Goal: Task Accomplishment & Management: Complete application form

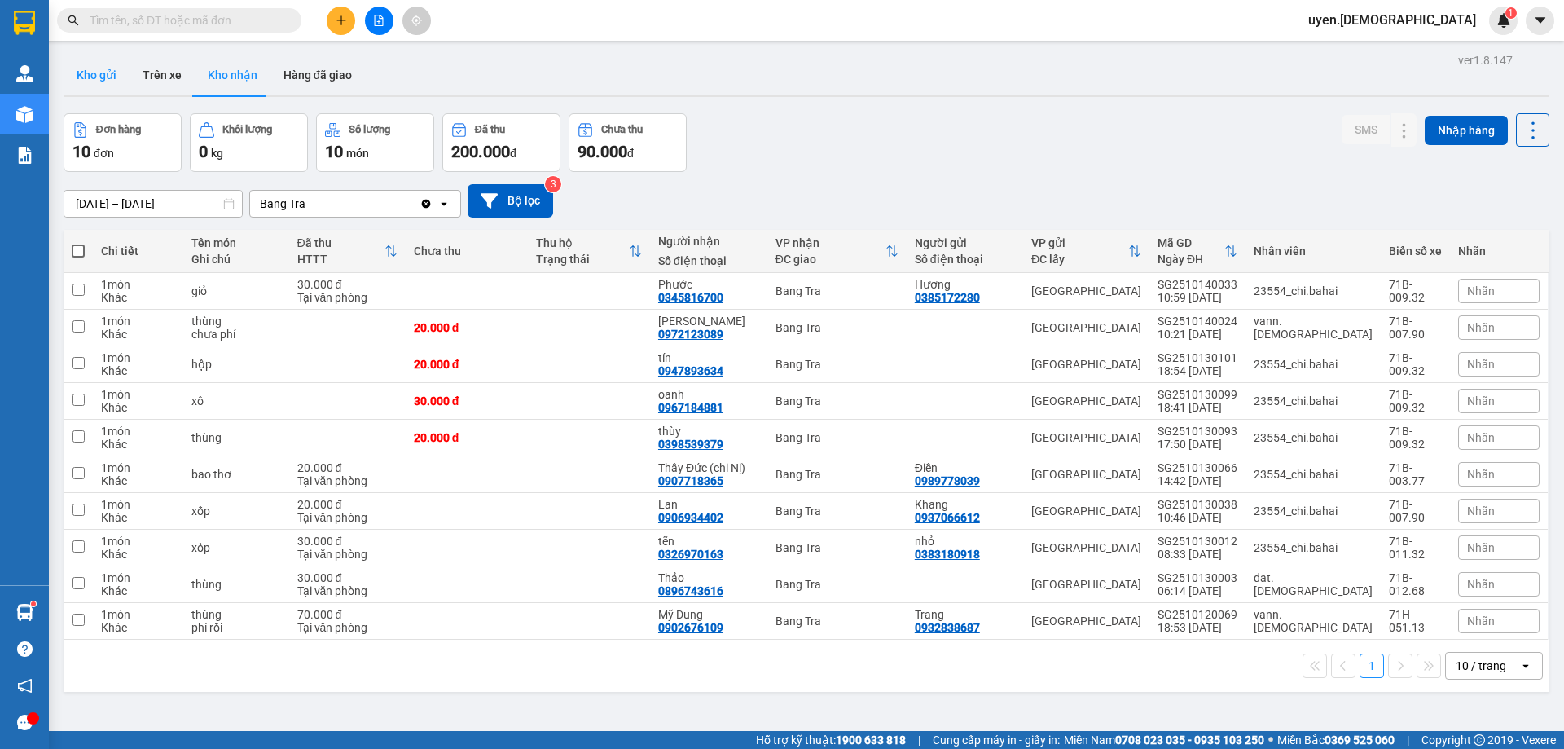
click at [109, 78] on button "Kho gửi" at bounding box center [97, 74] width 66 height 39
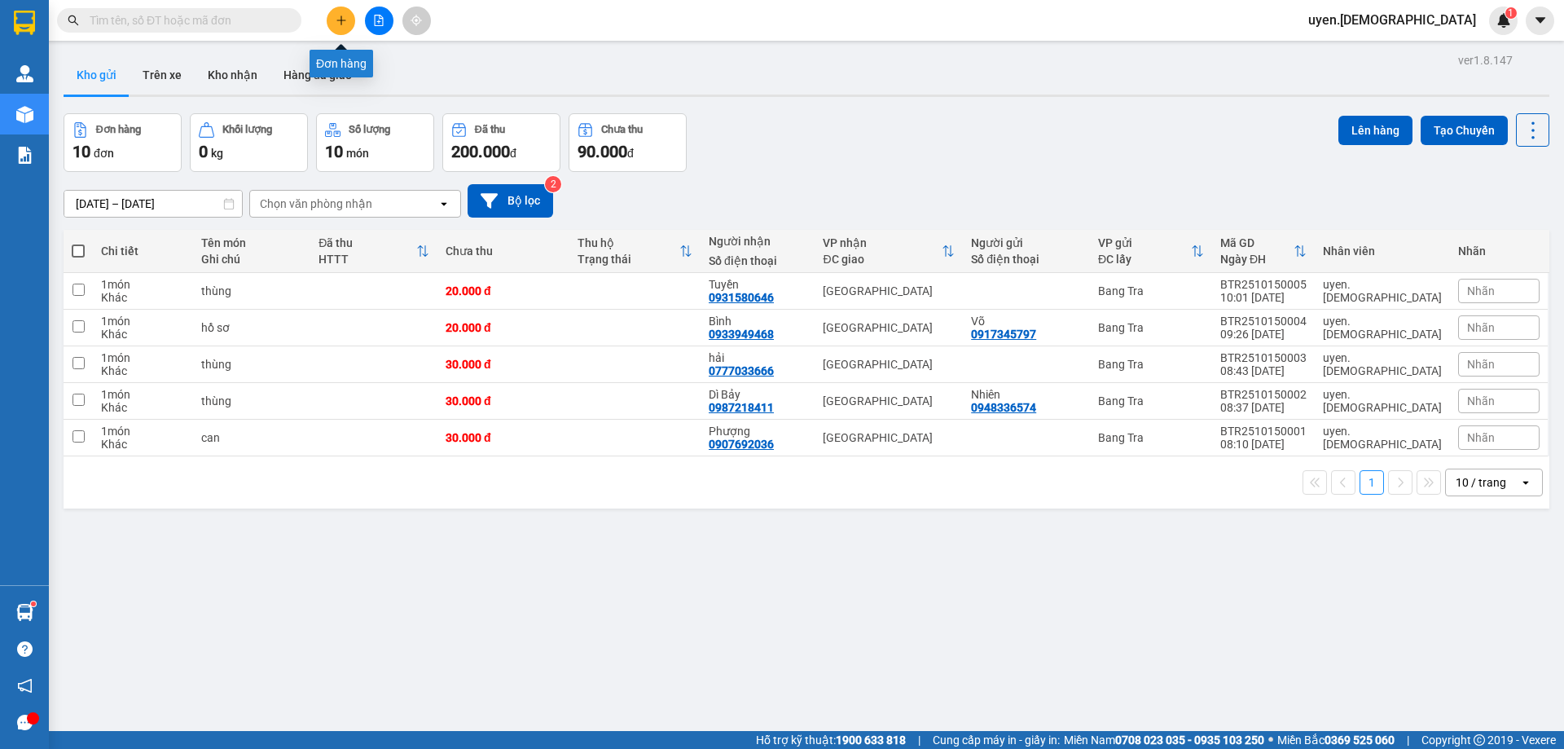
click at [348, 24] on button at bounding box center [341, 21] width 29 height 29
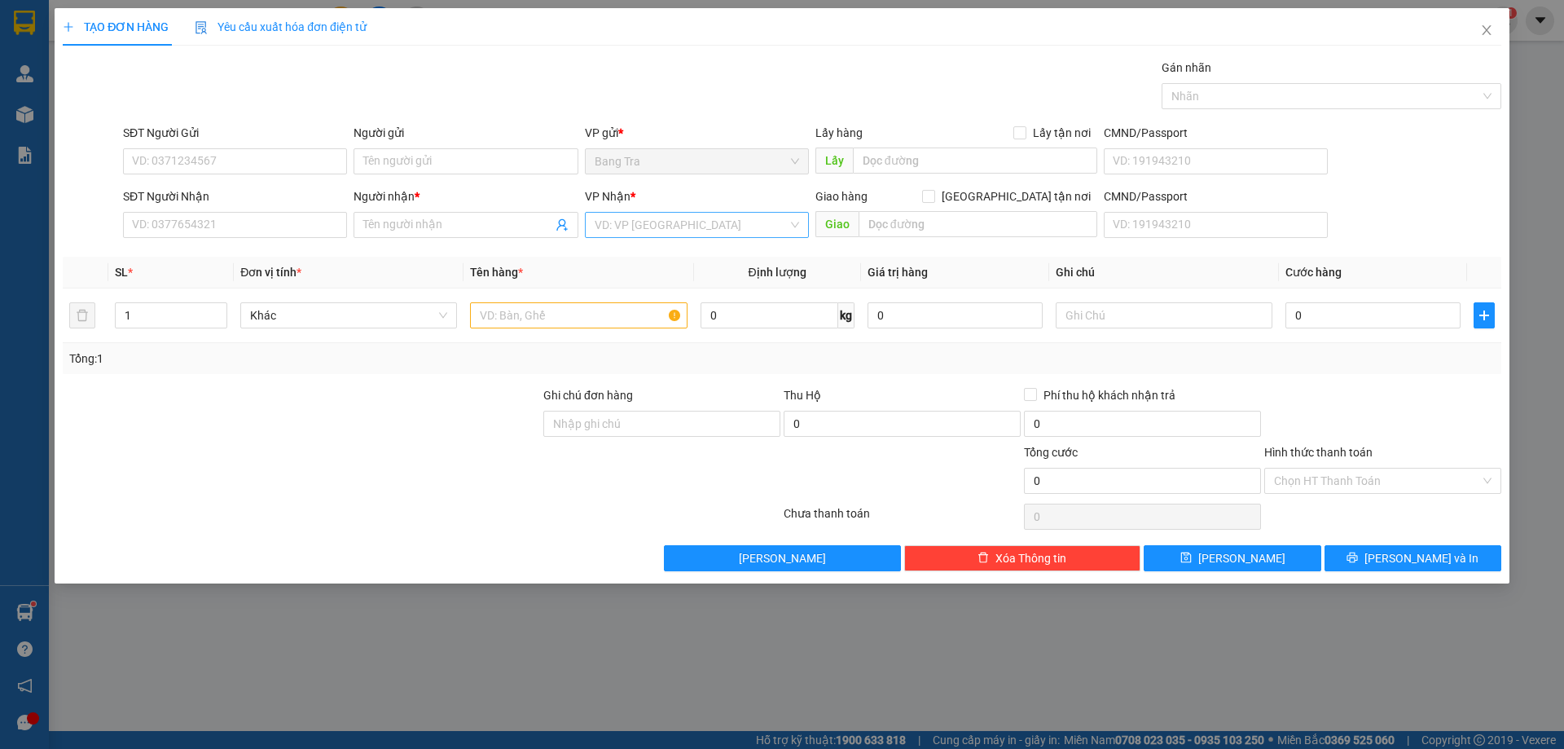
click at [636, 232] on input "search" at bounding box center [691, 225] width 193 height 24
click at [615, 334] on div "[GEOGRAPHIC_DATA]" at bounding box center [697, 336] width 204 height 18
click at [495, 317] on input "text" at bounding box center [578, 315] width 217 height 26
type input "thùng"
click at [217, 309] on icon "up" at bounding box center [219, 312] width 6 height 6
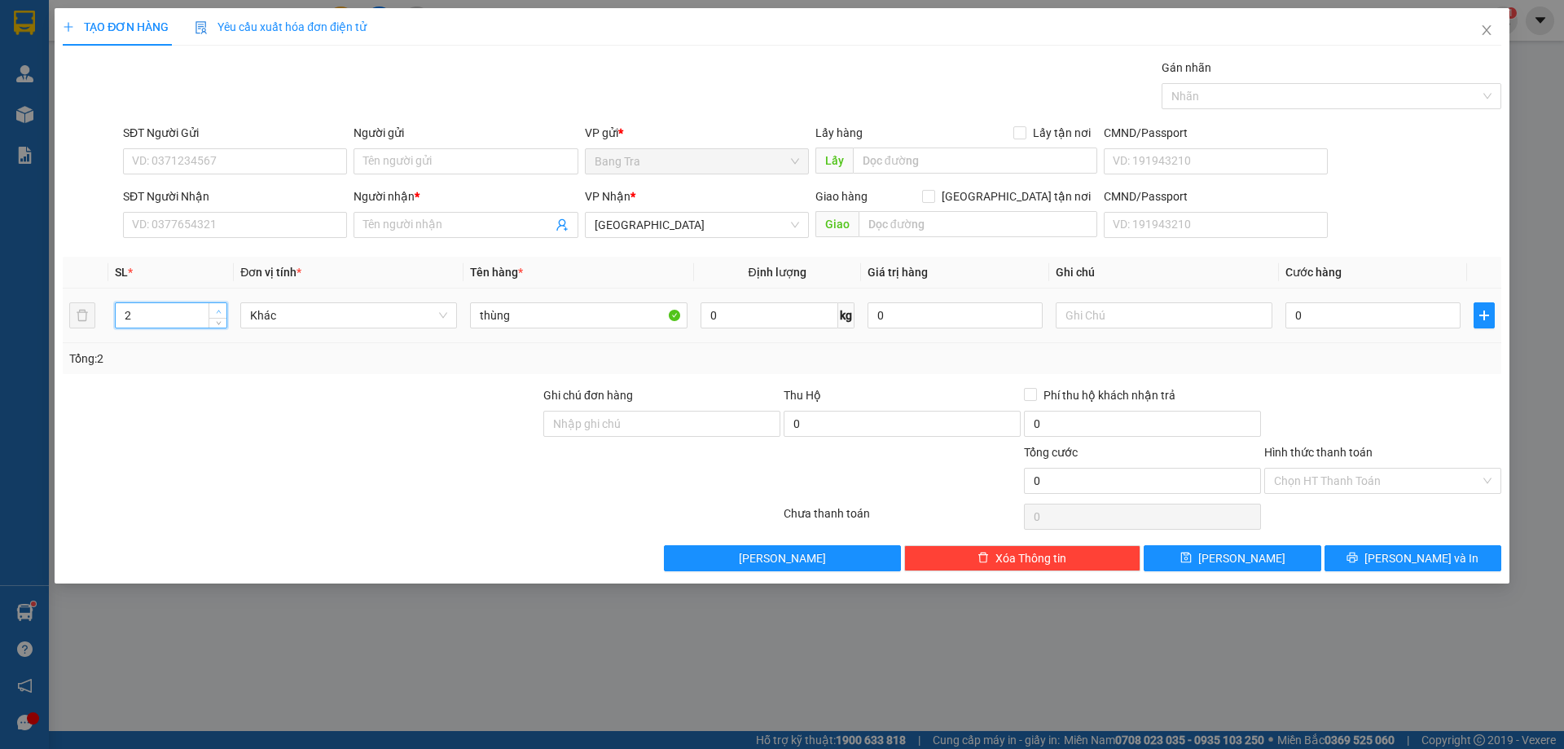
type input "3"
click at [217, 309] on icon "up" at bounding box center [219, 312] width 6 height 6
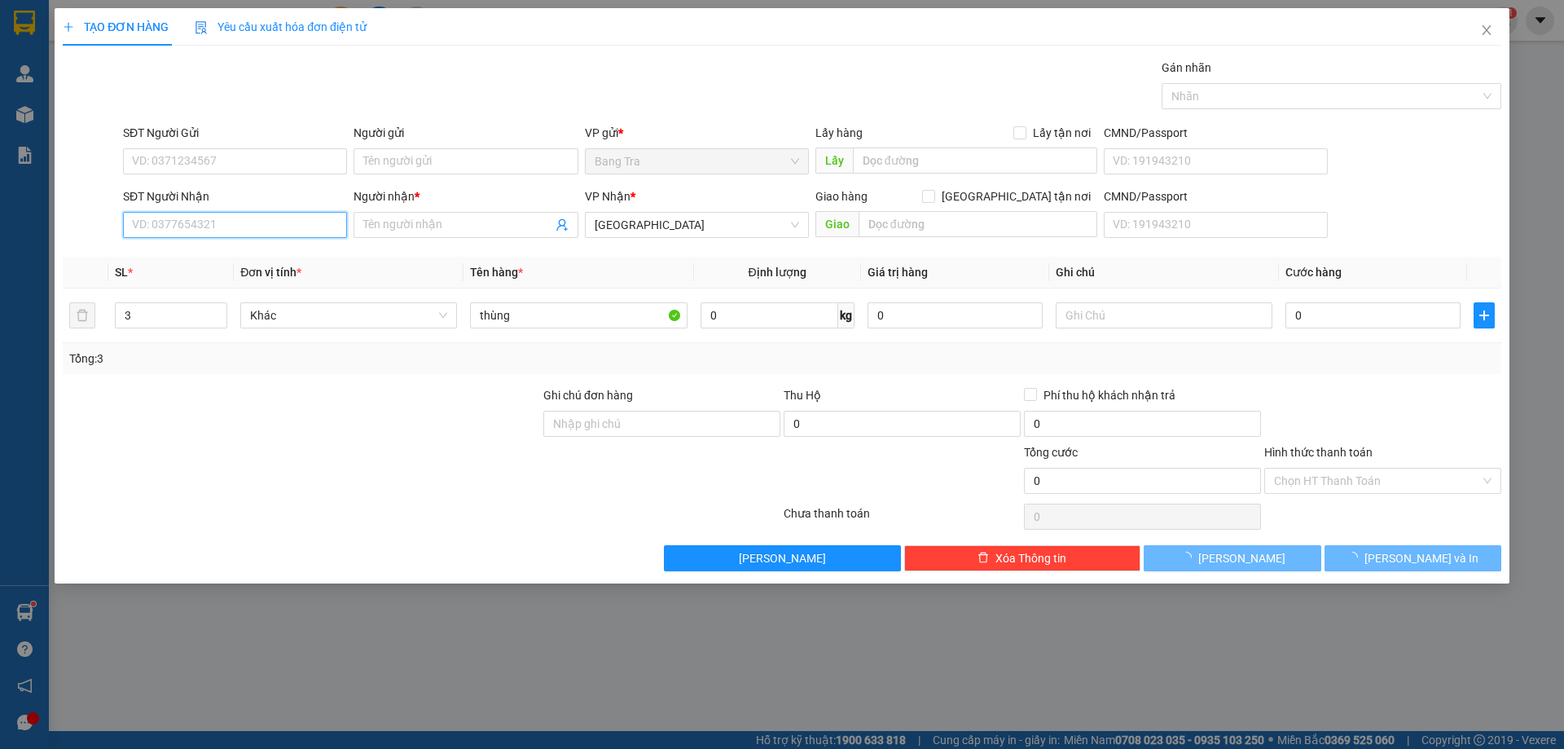
click at [300, 231] on input "SĐT Người Nhận" at bounding box center [235, 225] width 224 height 26
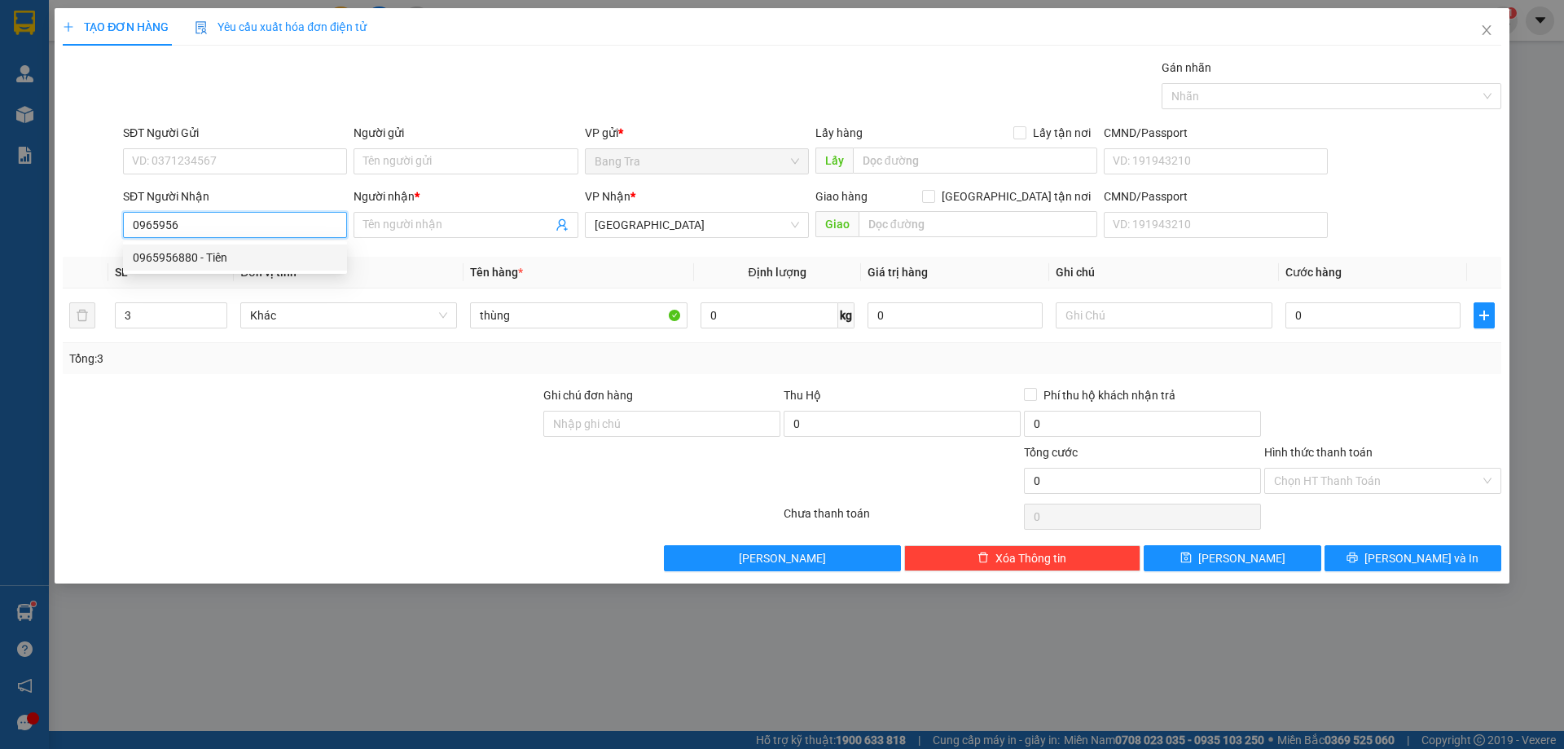
click at [263, 262] on div "0965956880 - Tiên" at bounding box center [235, 257] width 204 height 18
type input "0965956880"
type input "Tiên"
type input "0965956880"
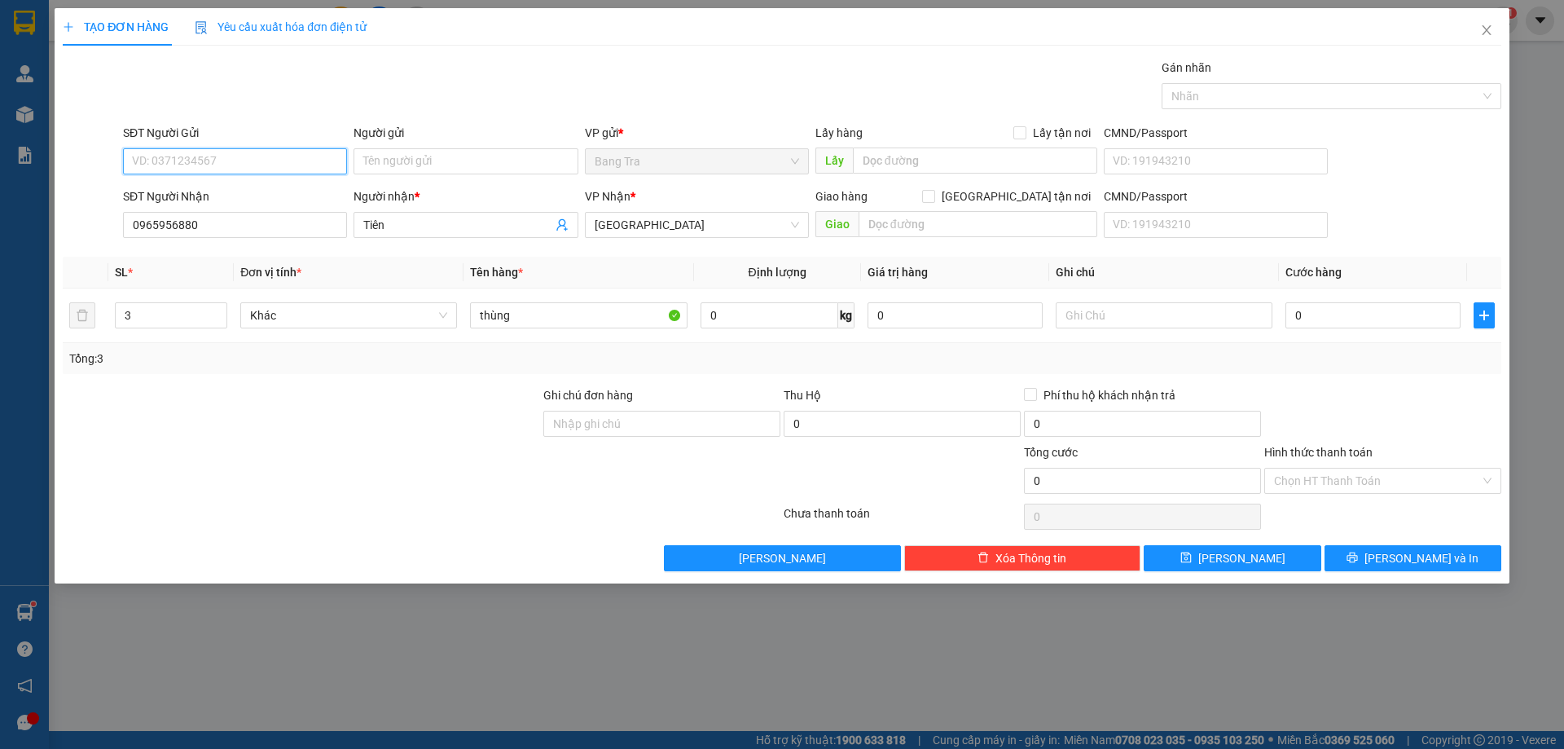
click at [248, 159] on input "SĐT Người Gửi" at bounding box center [235, 161] width 224 height 26
click at [223, 191] on div "0342608325 - Tặng" at bounding box center [235, 194] width 204 height 18
type input "0342608325"
type input "[PERSON_NAME]"
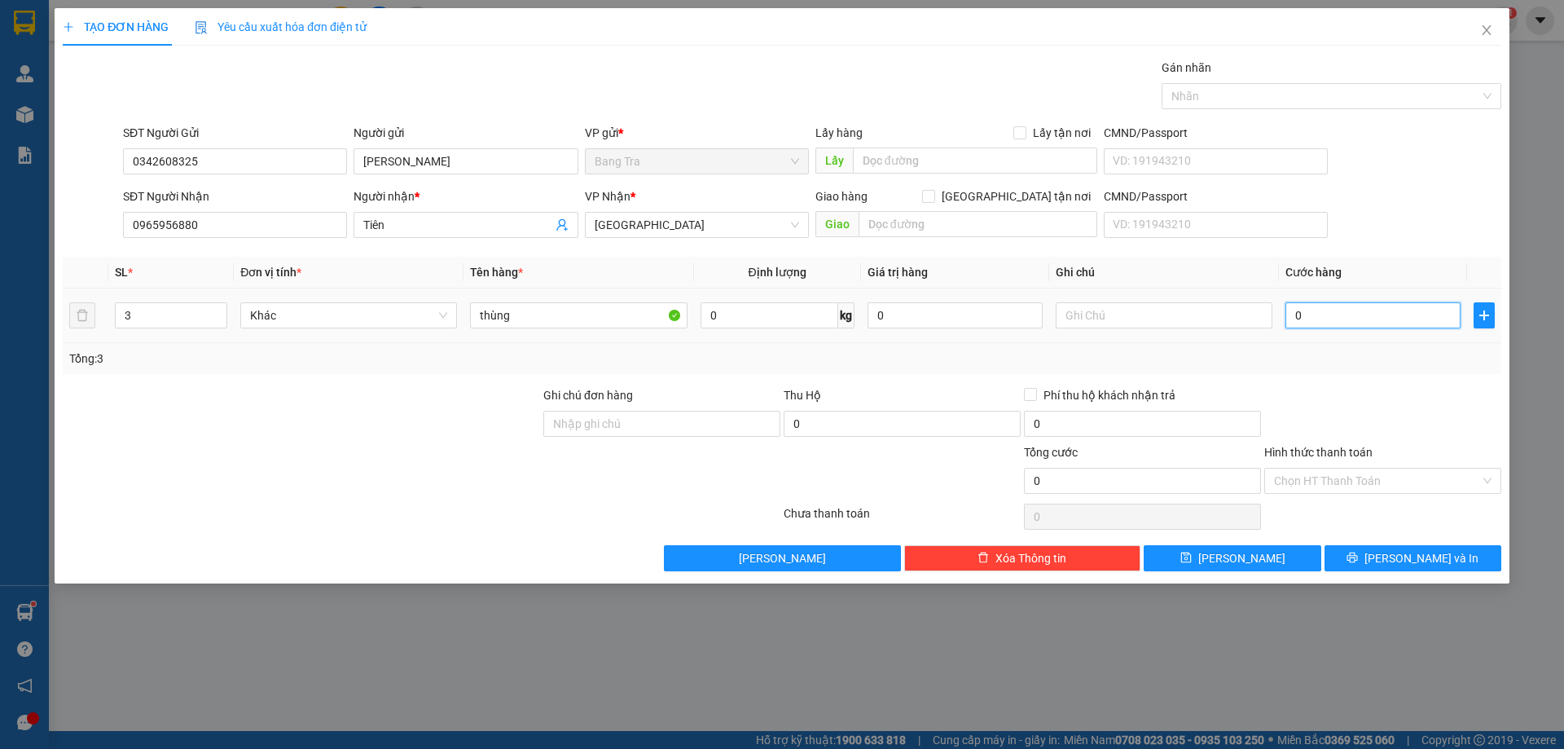
click at [1307, 312] on input "0" at bounding box center [1372, 315] width 175 height 26
type input "2"
type input "25"
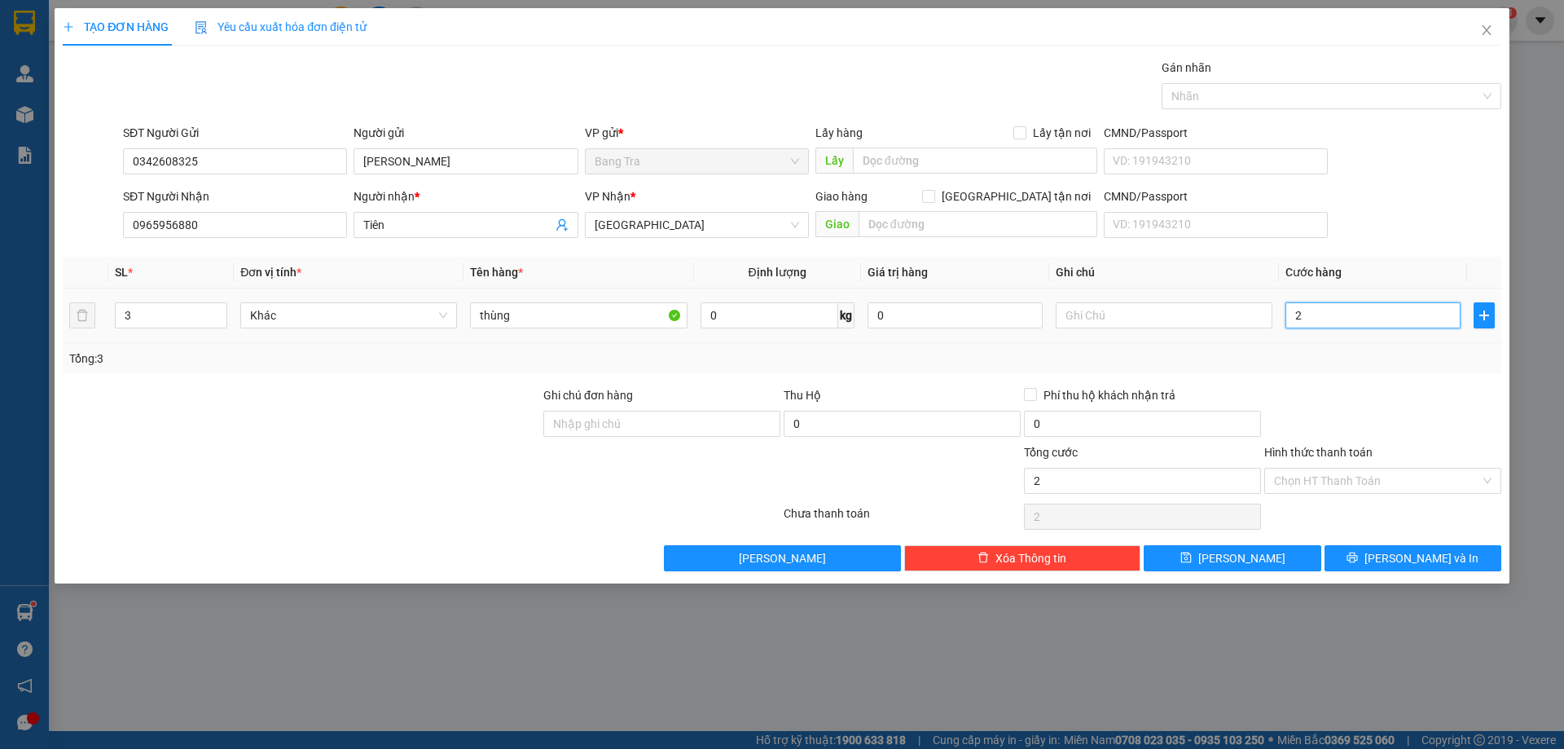
type input "25"
type input "250"
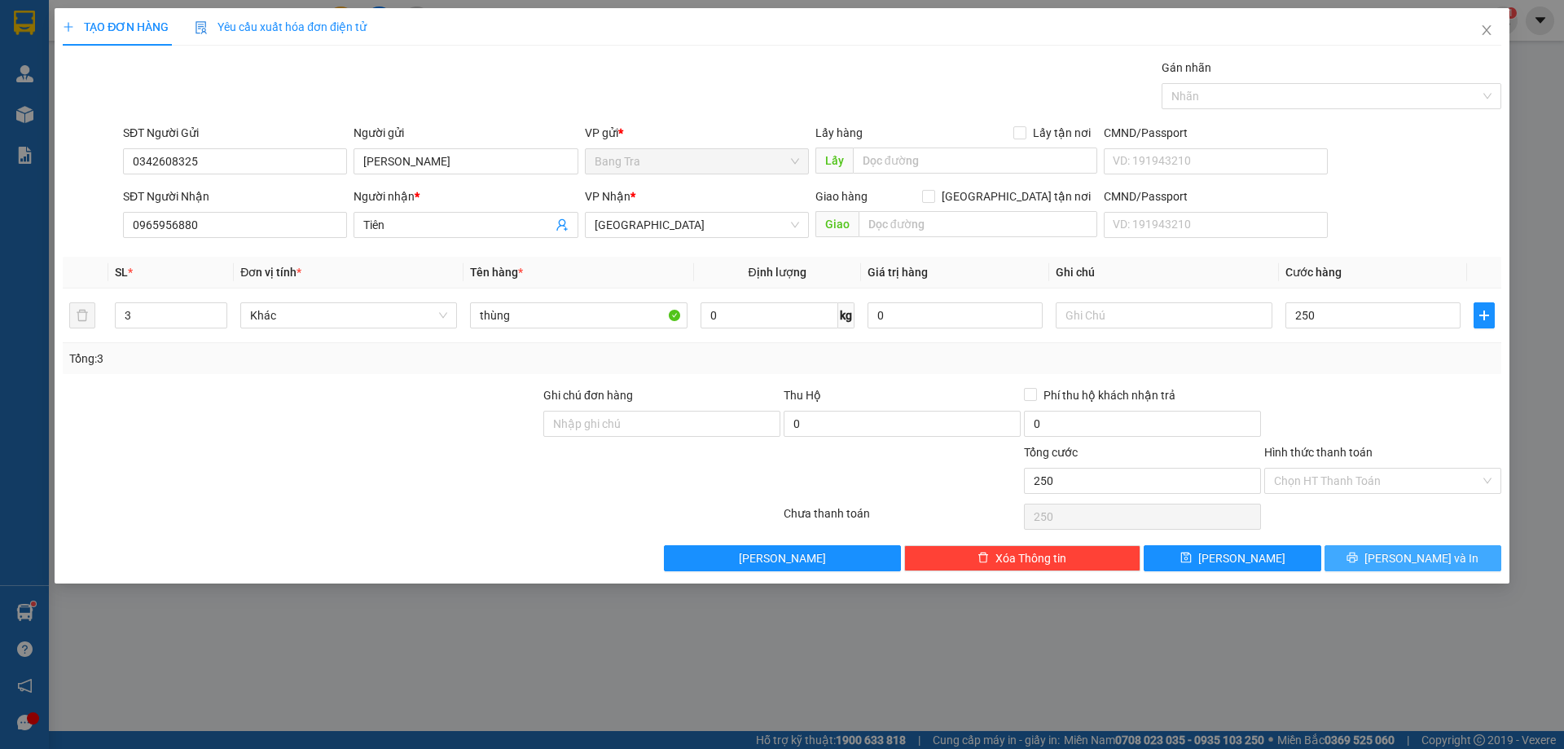
type input "250.000"
click at [1358, 554] on icon "printer" at bounding box center [1352, 556] width 11 height 11
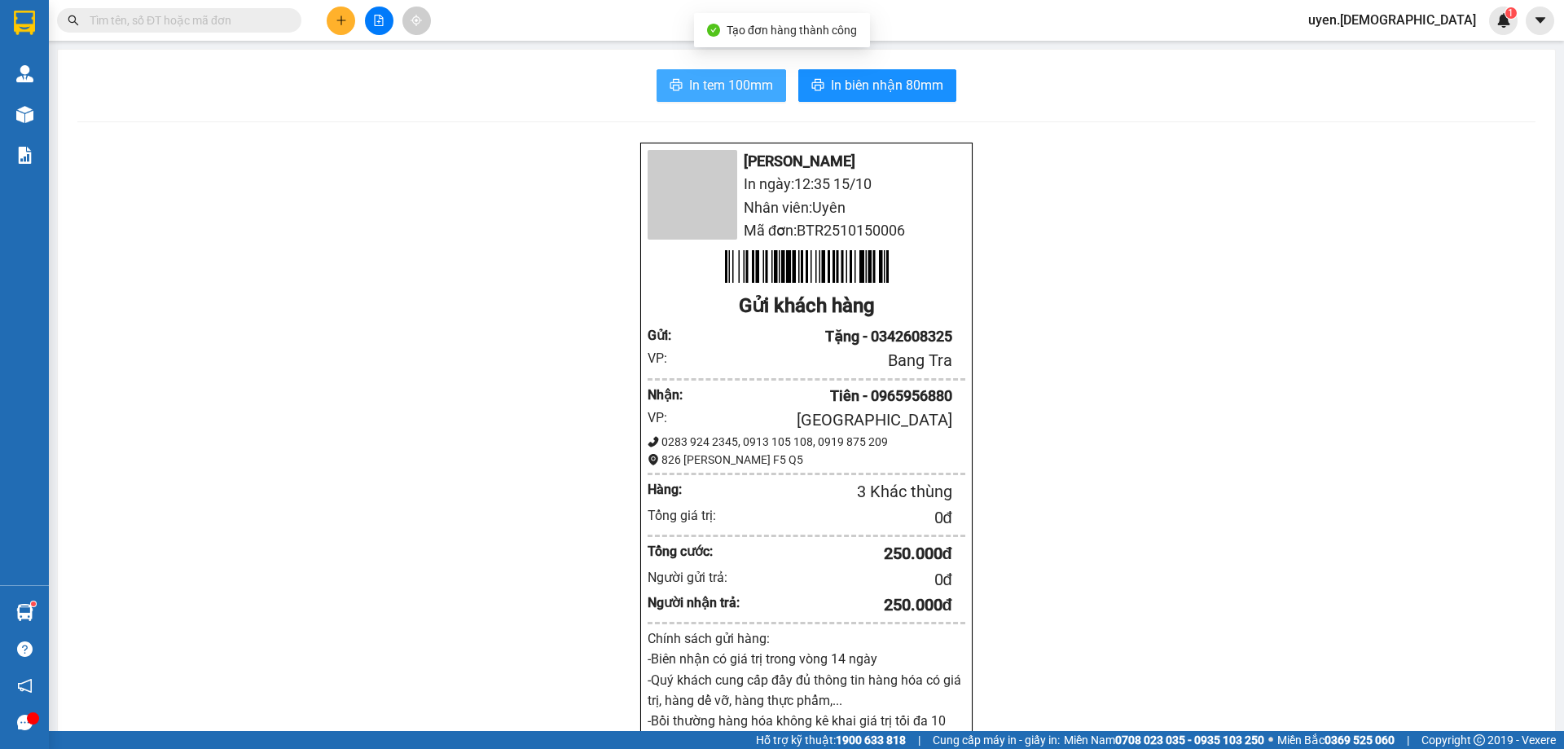
click at [740, 87] on span "In tem 100mm" at bounding box center [731, 85] width 84 height 20
click at [698, 72] on button "In tem 100mm" at bounding box center [722, 85] width 130 height 33
click at [678, 92] on button "In tem 100mm" at bounding box center [722, 85] width 130 height 33
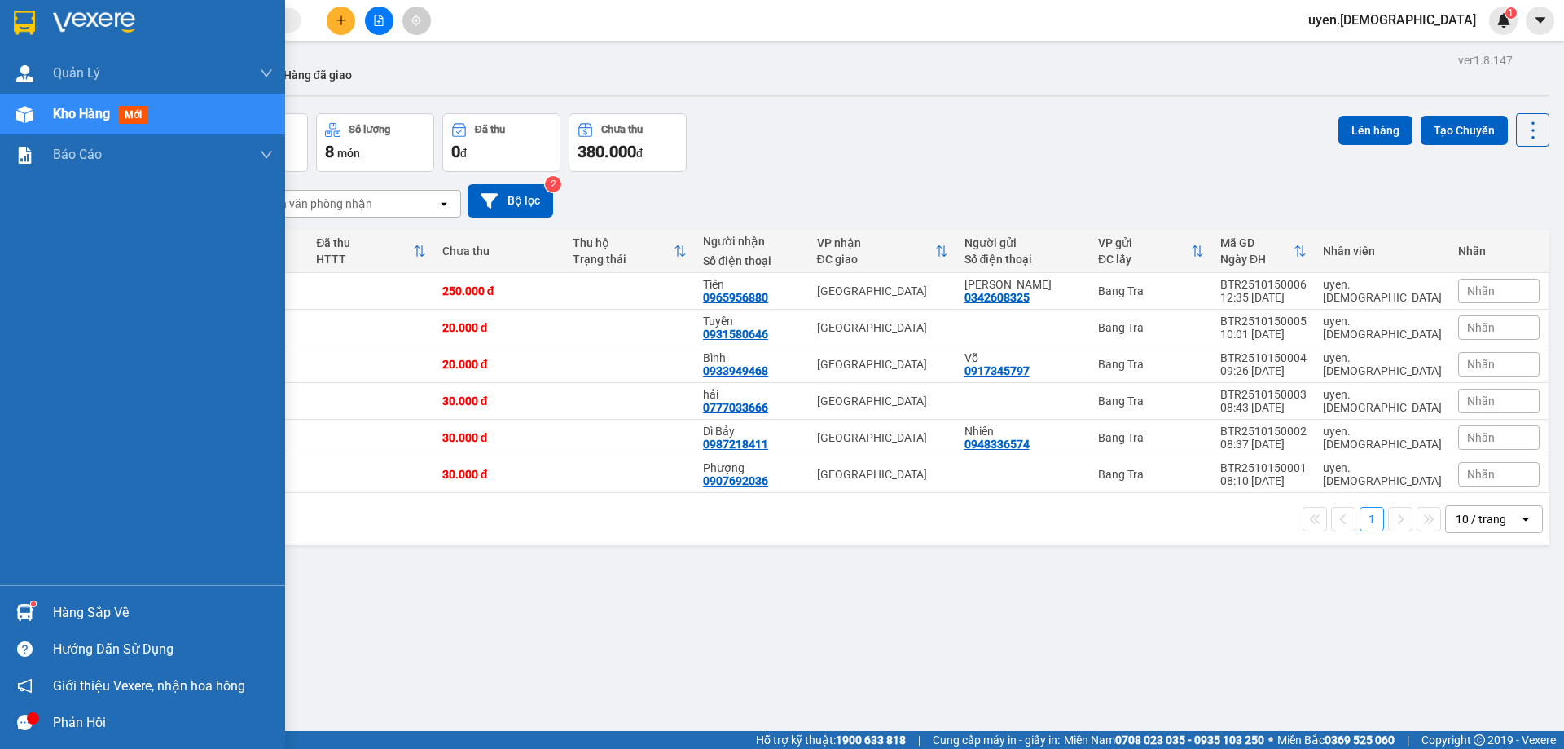
click at [34, 615] on div at bounding box center [25, 612] width 29 height 29
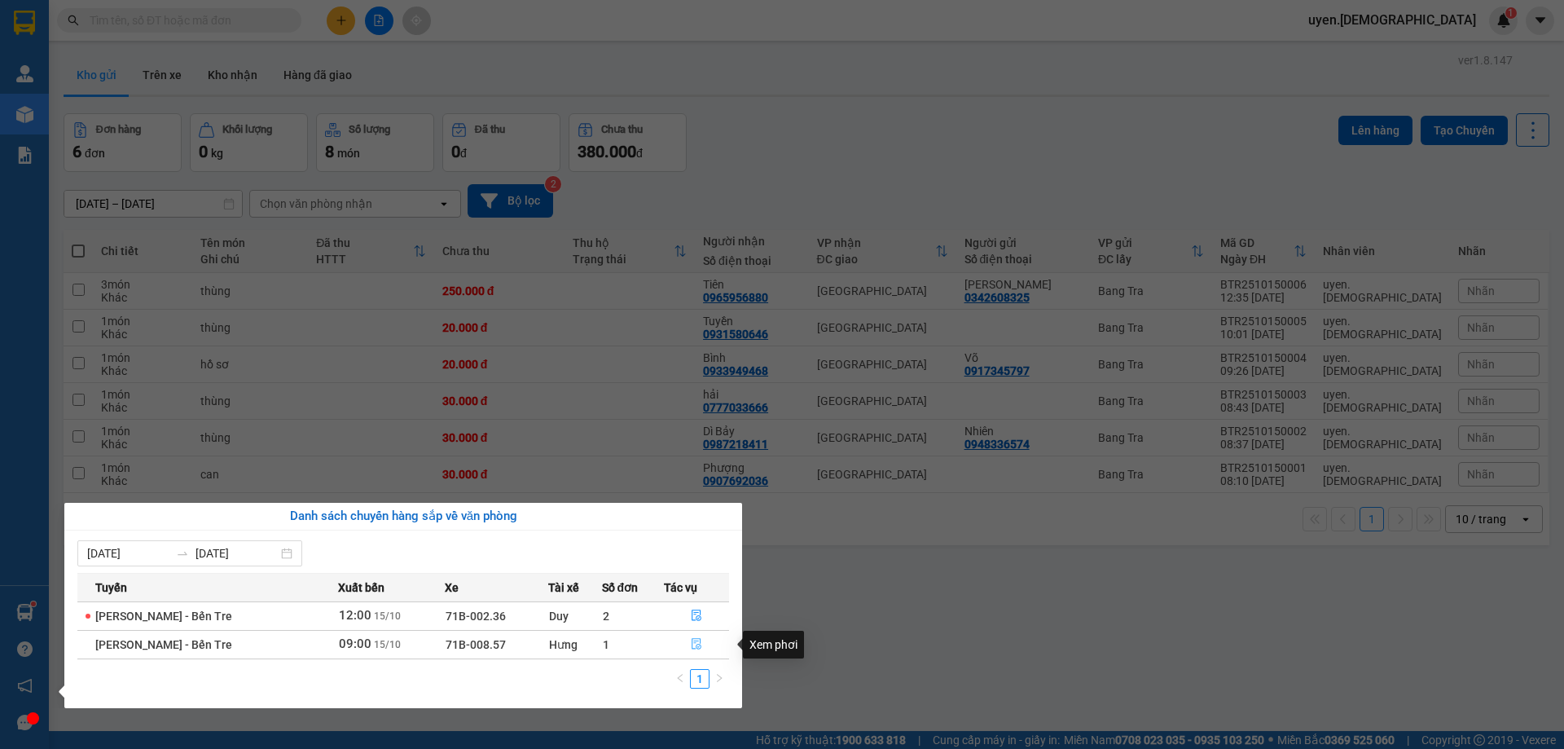
click at [685, 648] on button "button" at bounding box center [697, 644] width 64 height 26
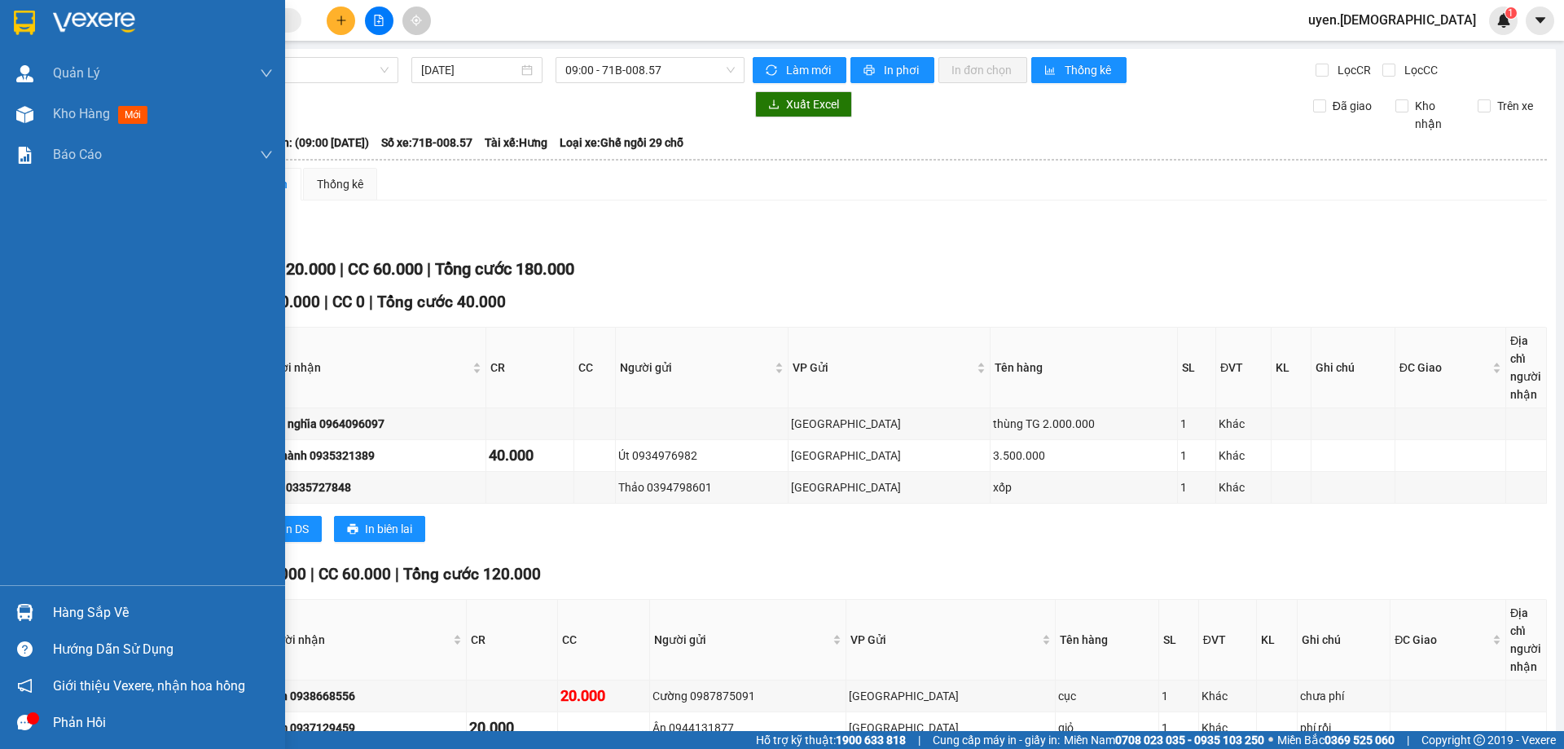
click at [5, 616] on div "Hàng sắp về" at bounding box center [142, 612] width 285 height 37
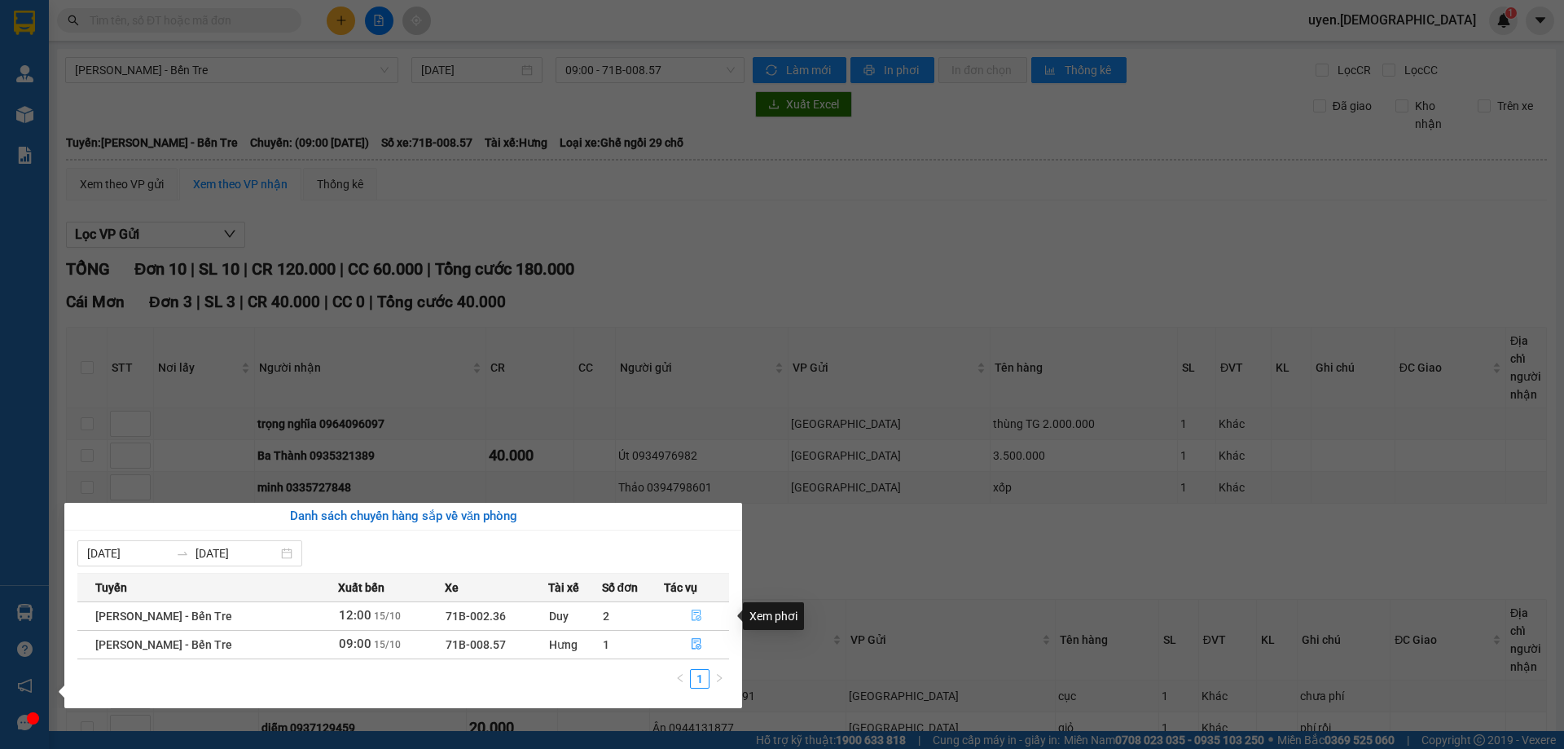
click at [692, 615] on icon "file-done" at bounding box center [696, 614] width 11 height 11
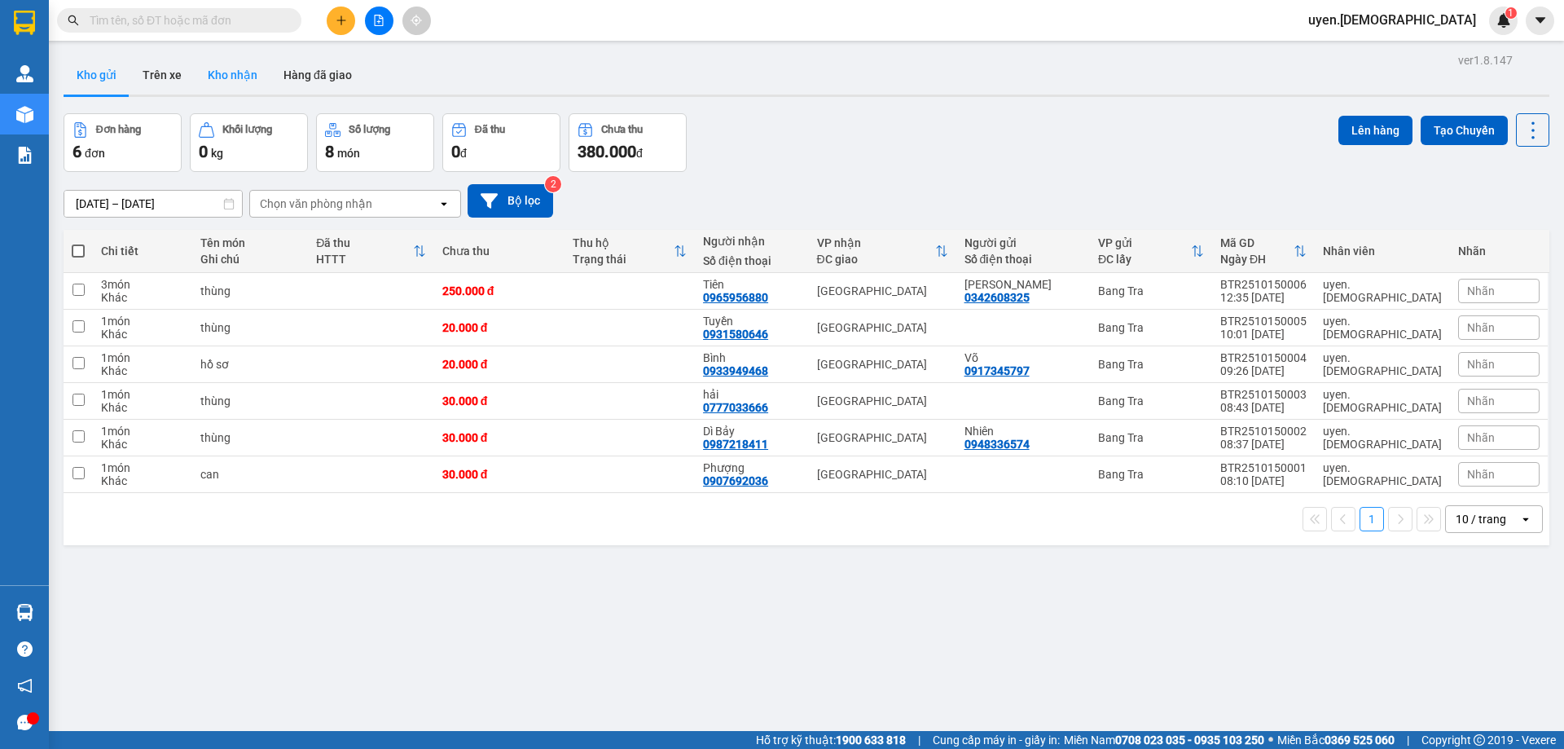
click at [229, 81] on button "Kho nhận" at bounding box center [233, 74] width 76 height 39
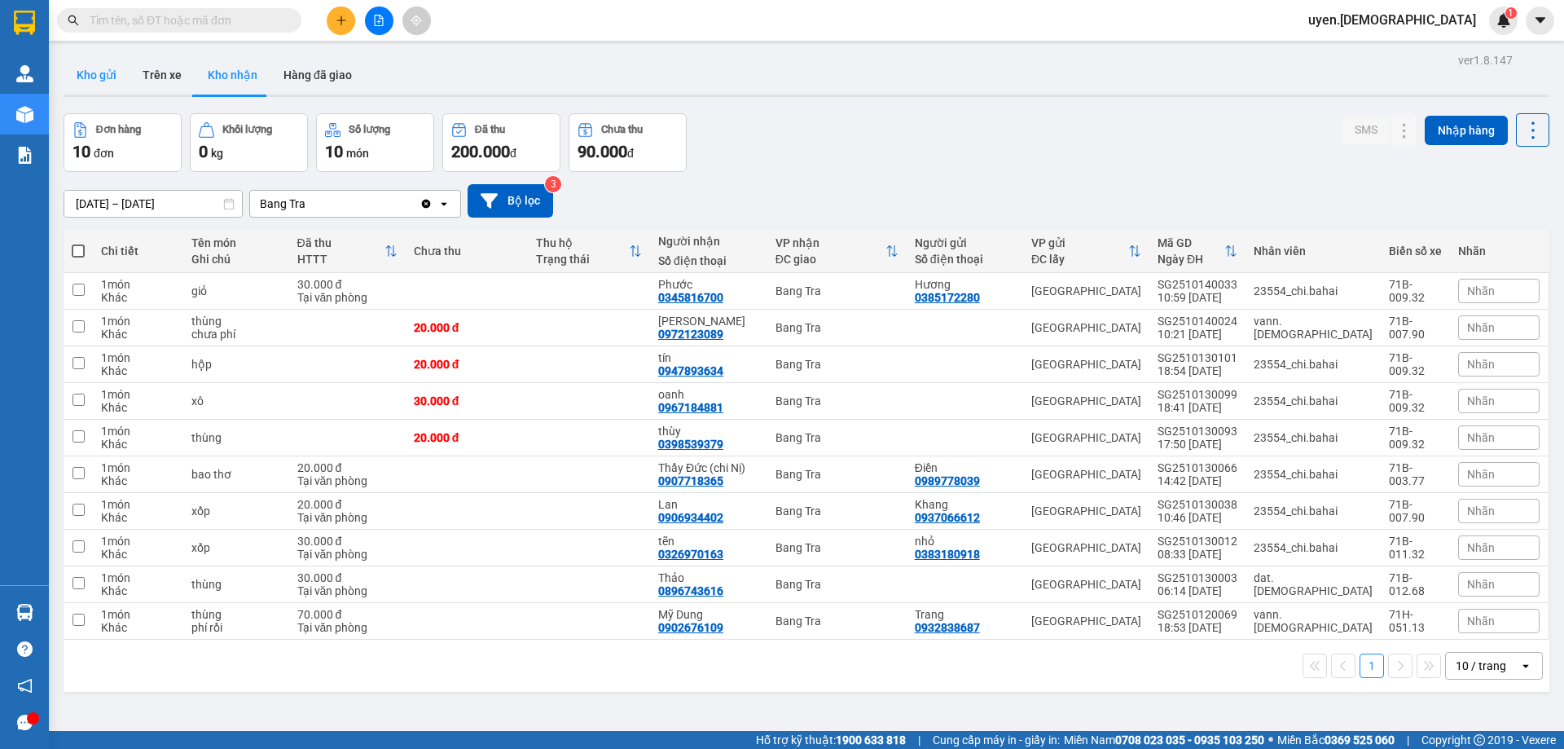
click at [85, 73] on button "Kho gửi" at bounding box center [97, 74] width 66 height 39
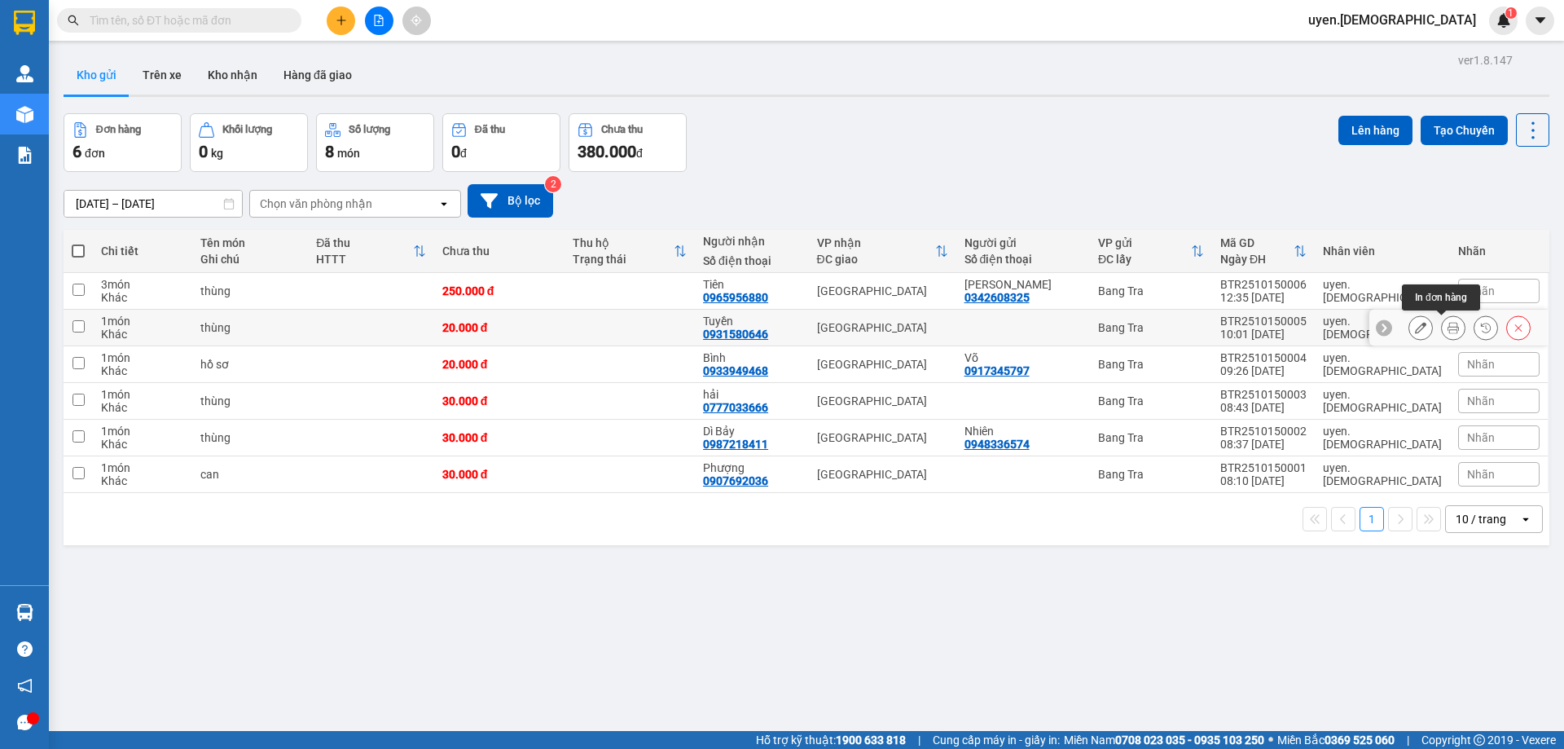
click at [1448, 323] on icon at bounding box center [1453, 327] width 11 height 11
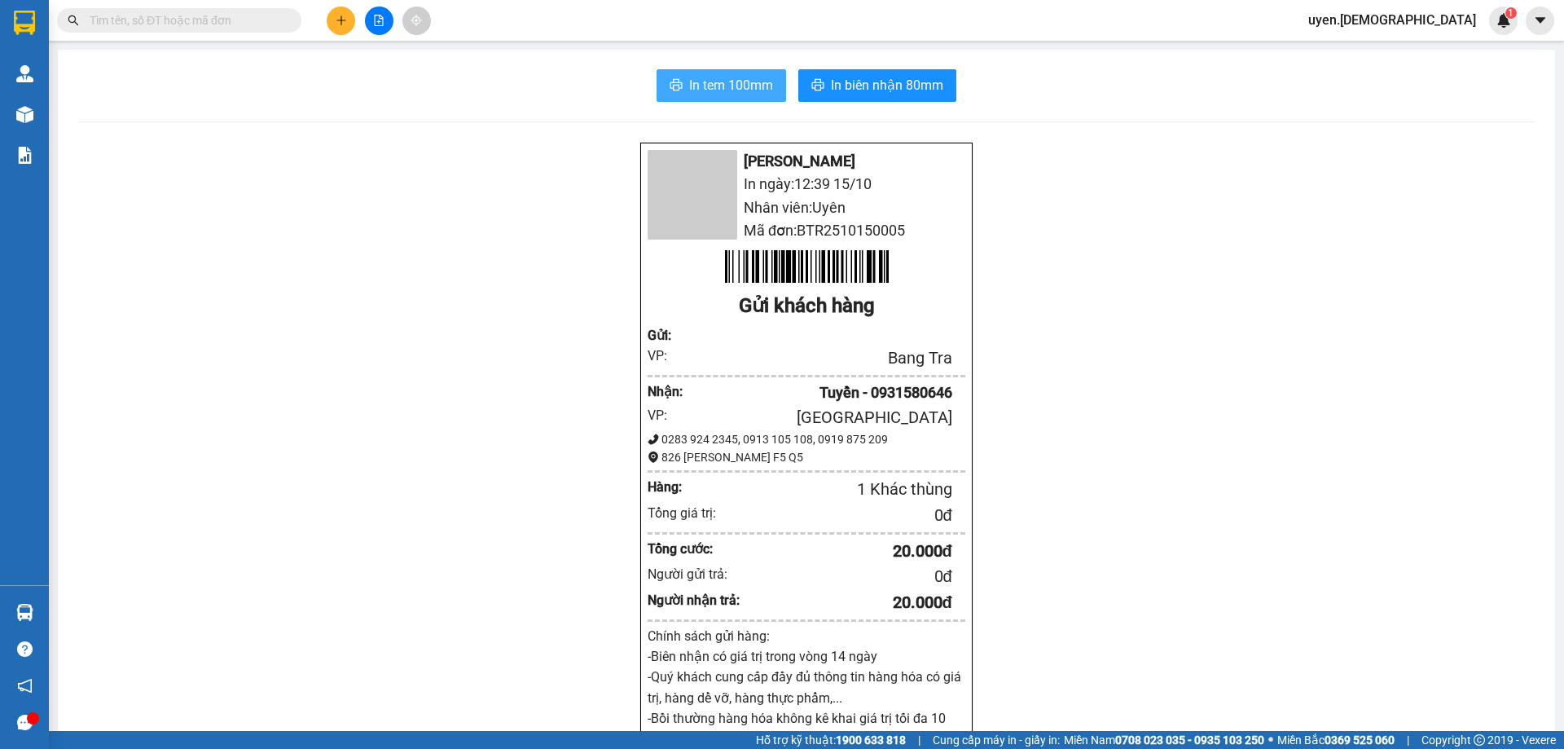
click at [735, 89] on span "In tem 100mm" at bounding box center [731, 85] width 84 height 20
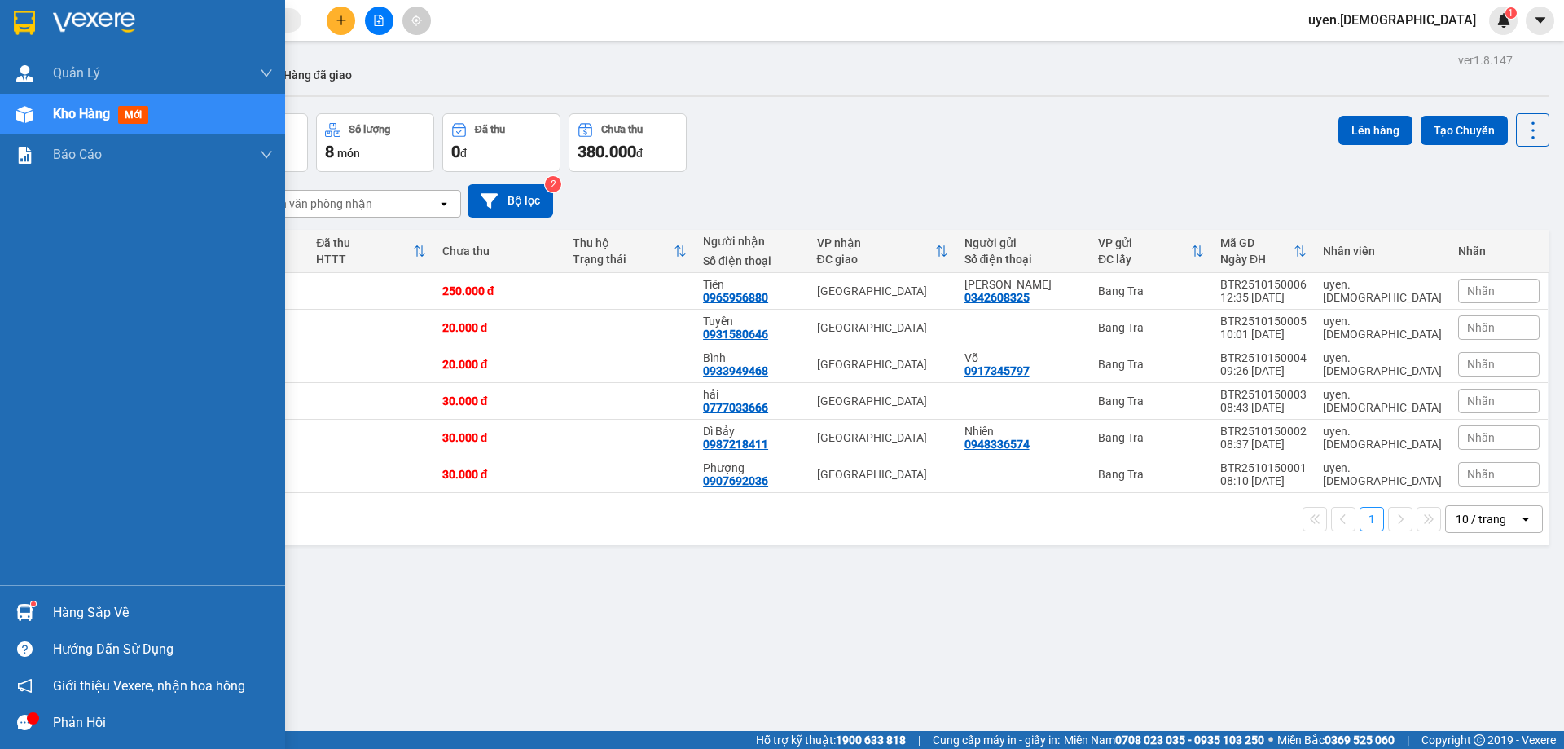
click at [84, 617] on div "Hàng sắp về" at bounding box center [163, 612] width 220 height 24
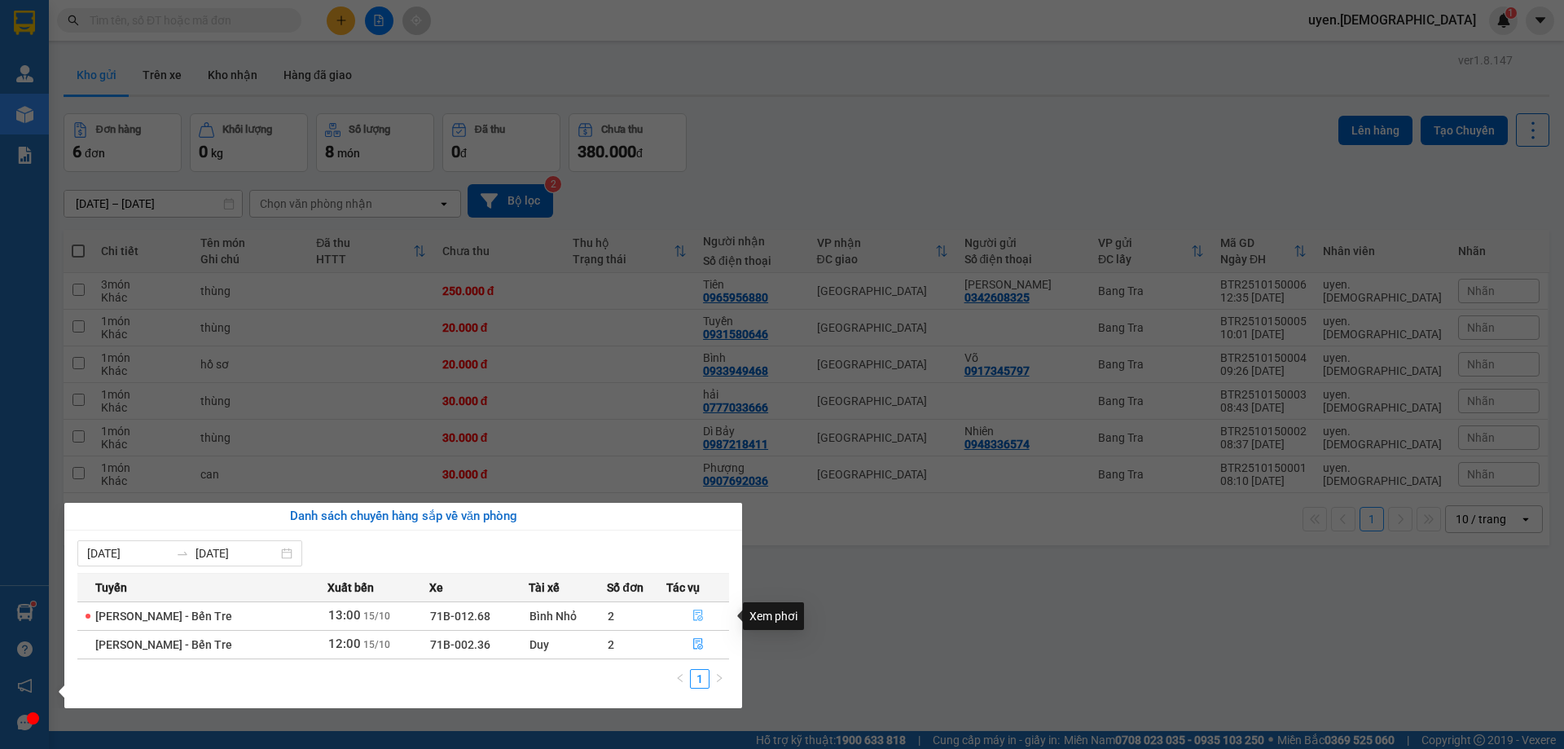
click at [692, 617] on icon "file-done" at bounding box center [697, 614] width 11 height 11
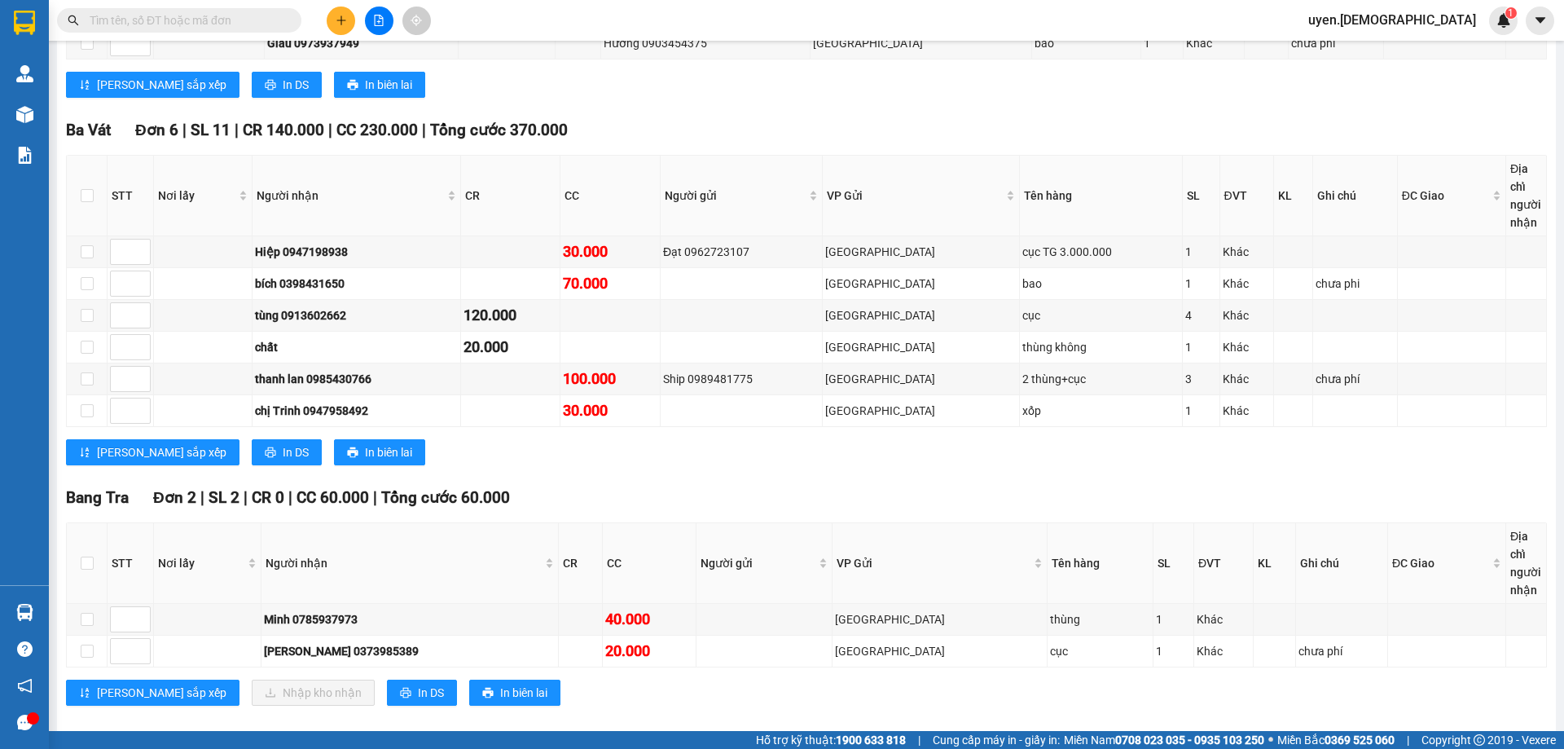
scroll to position [464, 0]
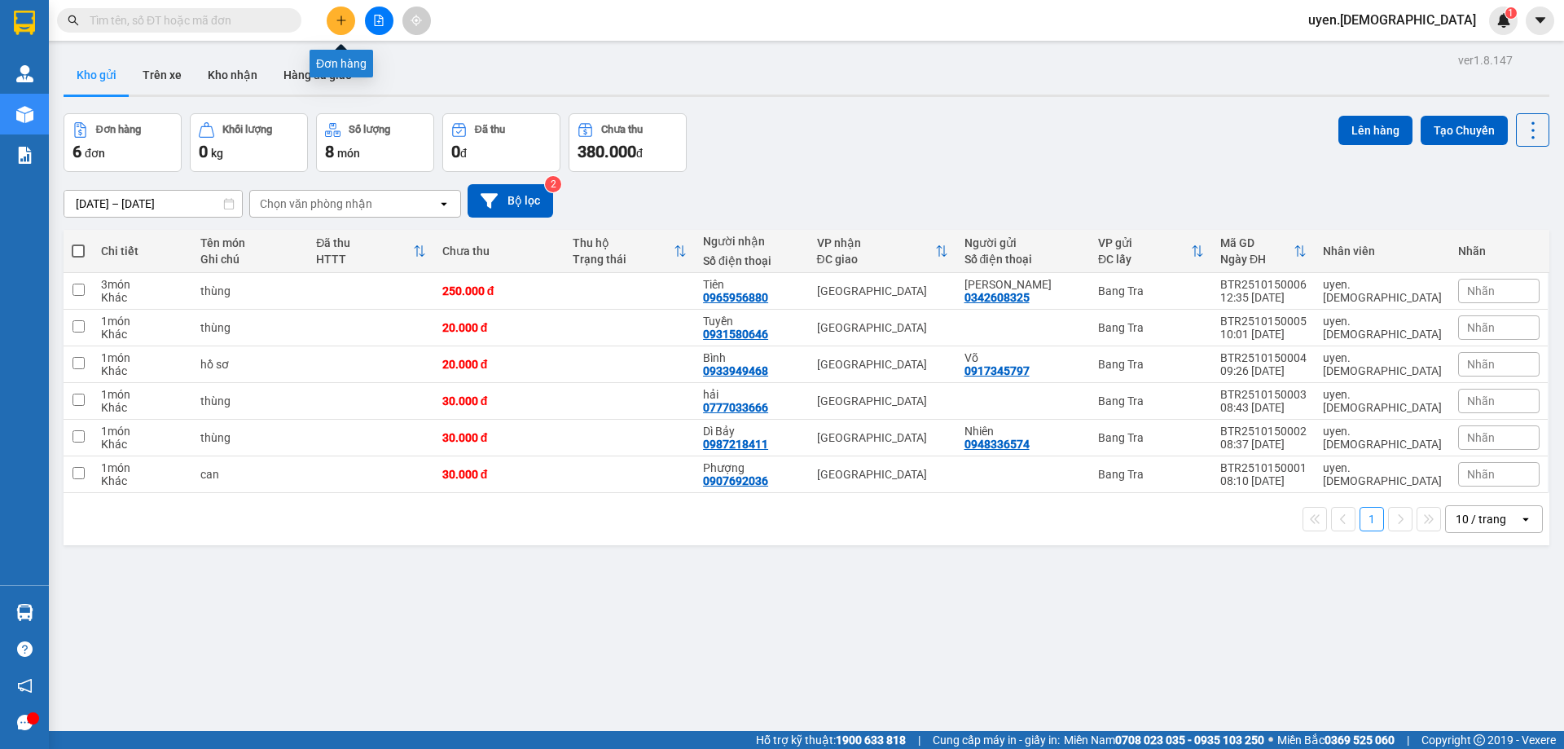
click at [337, 29] on button at bounding box center [341, 21] width 29 height 29
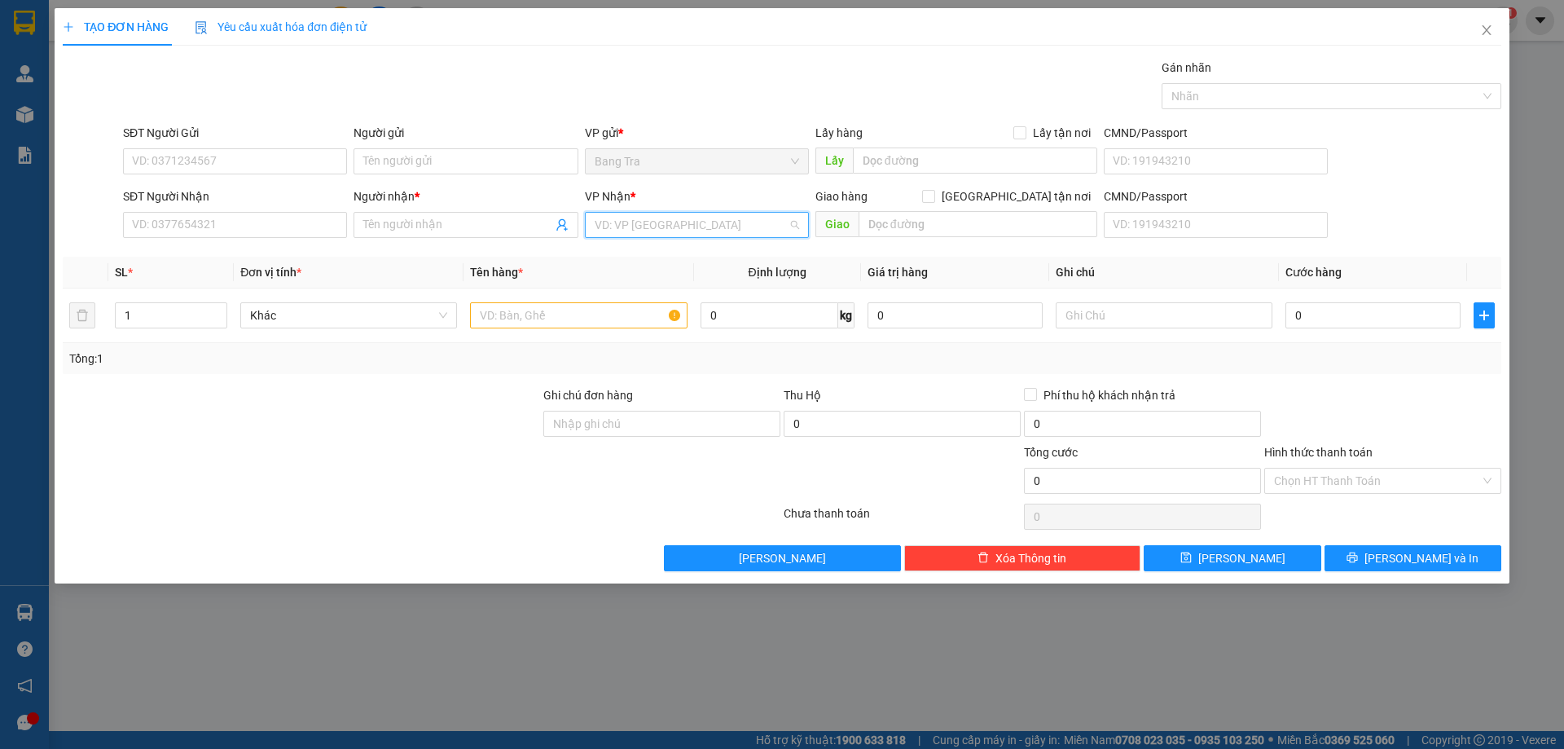
click at [623, 226] on input "search" at bounding box center [691, 225] width 193 height 24
click at [605, 329] on div "[GEOGRAPHIC_DATA]" at bounding box center [697, 336] width 204 height 18
type input "2"
click at [221, 310] on icon "up" at bounding box center [219, 312] width 6 height 6
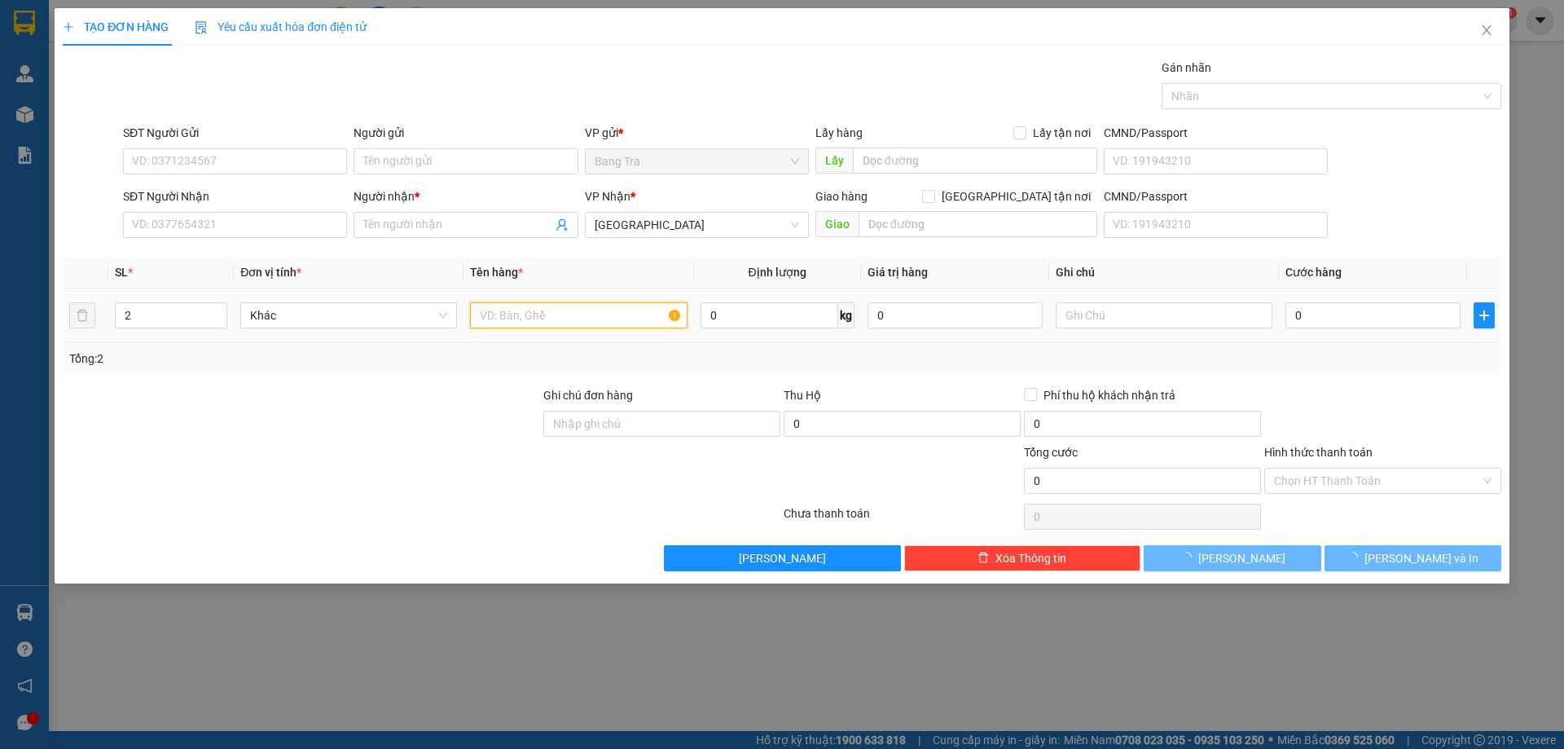
click at [523, 314] on input "text" at bounding box center [578, 315] width 217 height 26
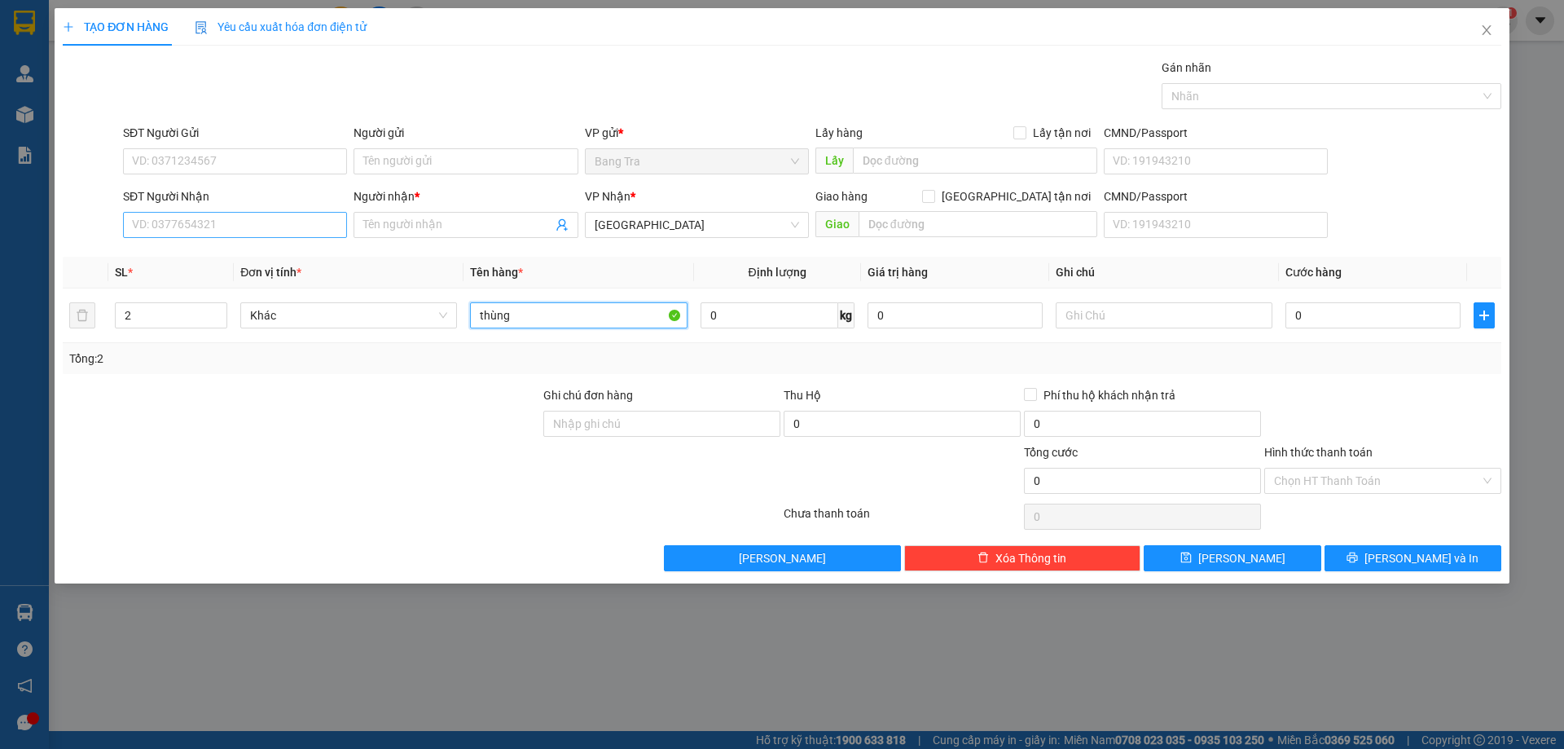
type input "thùng"
click at [232, 223] on input "SĐT Người Nhận" at bounding box center [235, 225] width 224 height 26
type input "0911579091"
click at [216, 248] on div "0911579091 - thảo" at bounding box center [235, 257] width 204 height 18
type input "thảo"
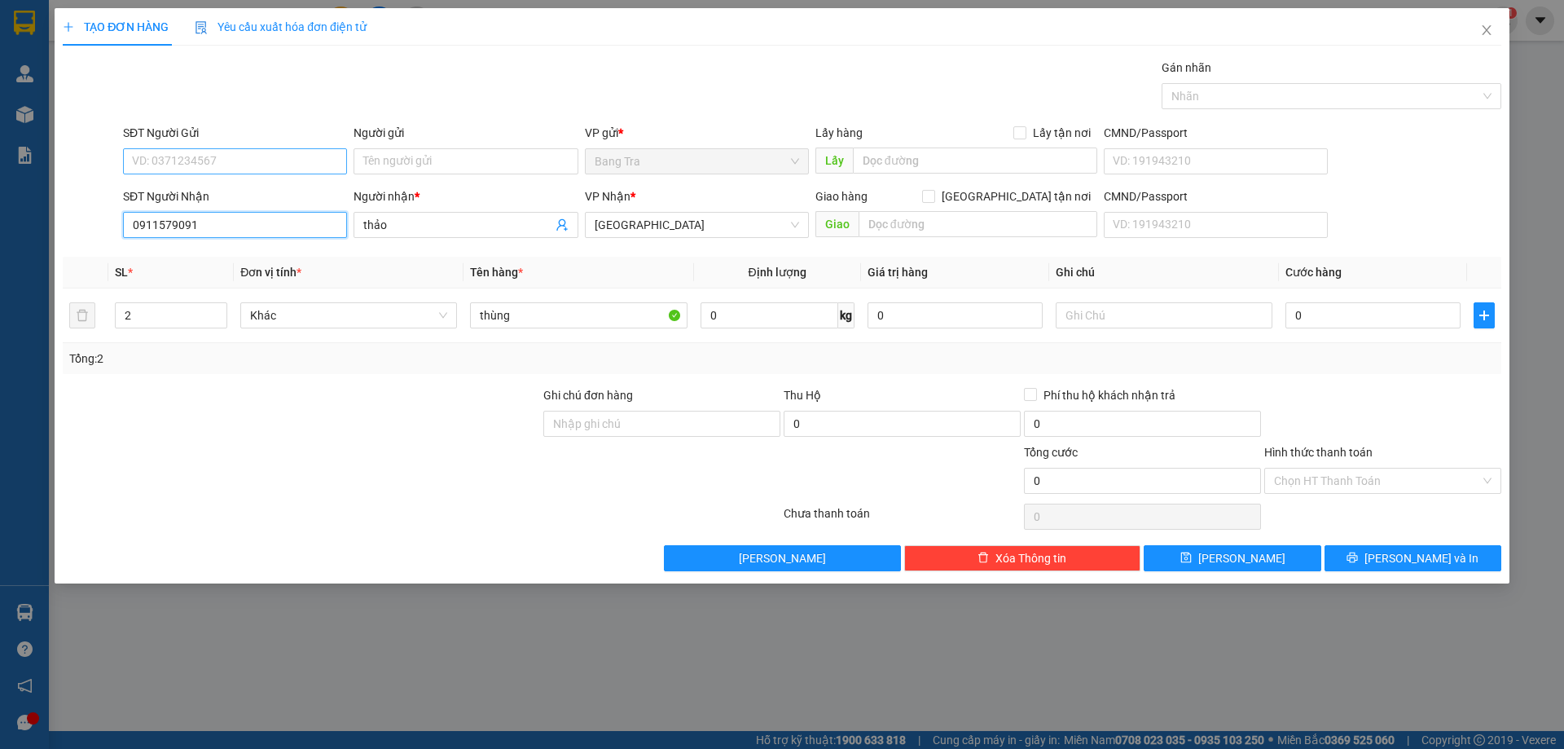
type input "0911579091"
click at [200, 162] on input "SĐT Người Gửi" at bounding box center [235, 161] width 224 height 26
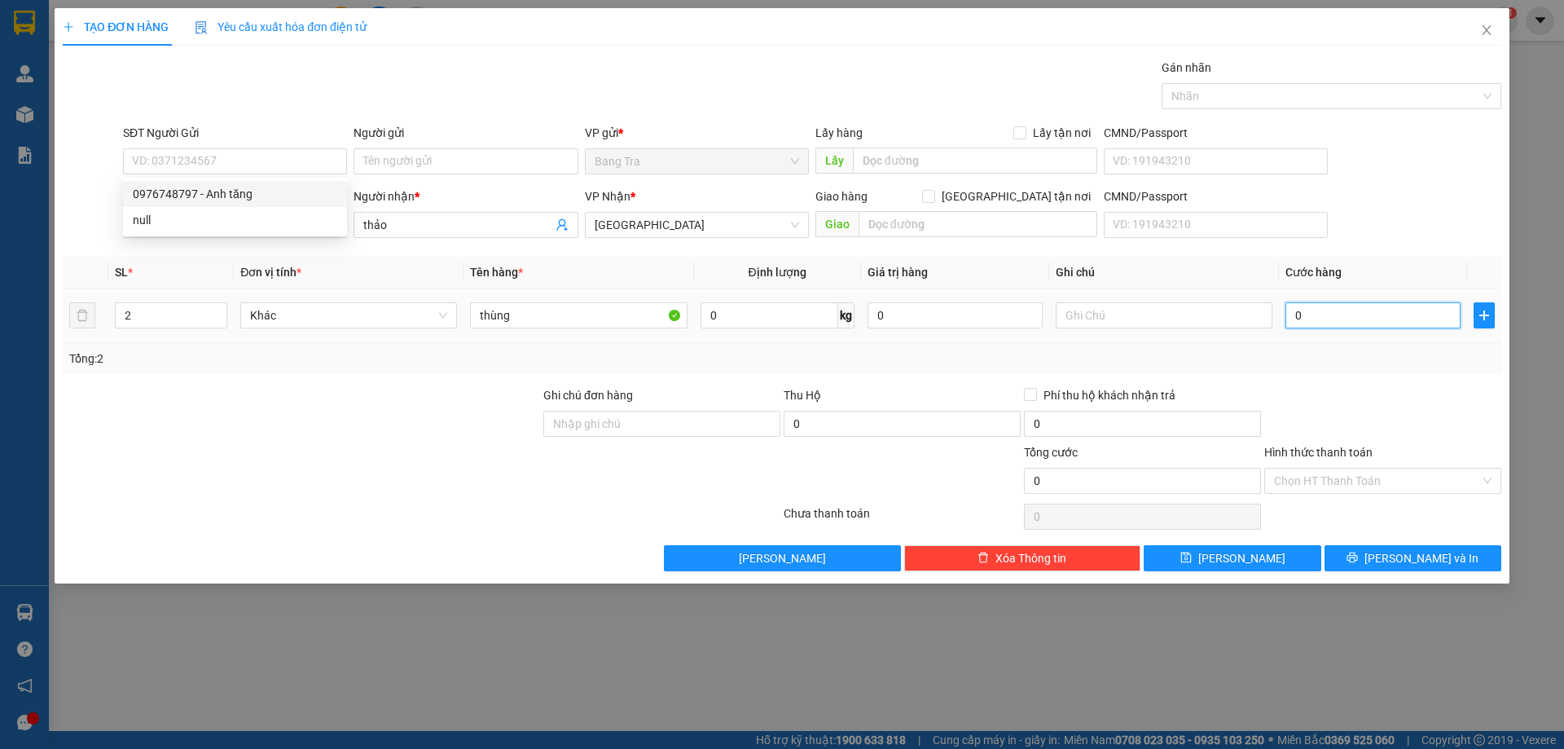
click at [1338, 323] on input "0" at bounding box center [1372, 315] width 175 height 26
type input "5"
type input "50"
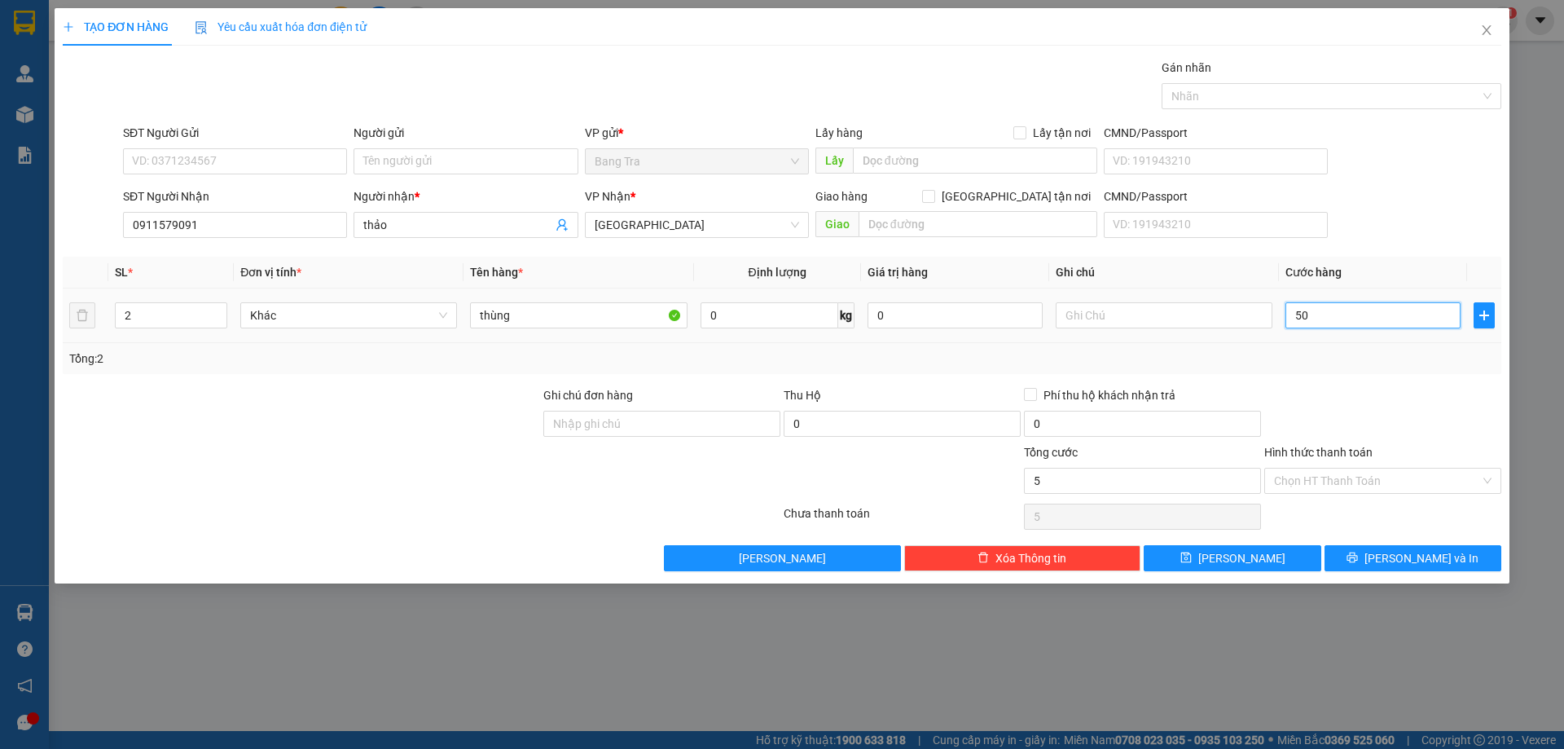
type input "50"
type input "50.000"
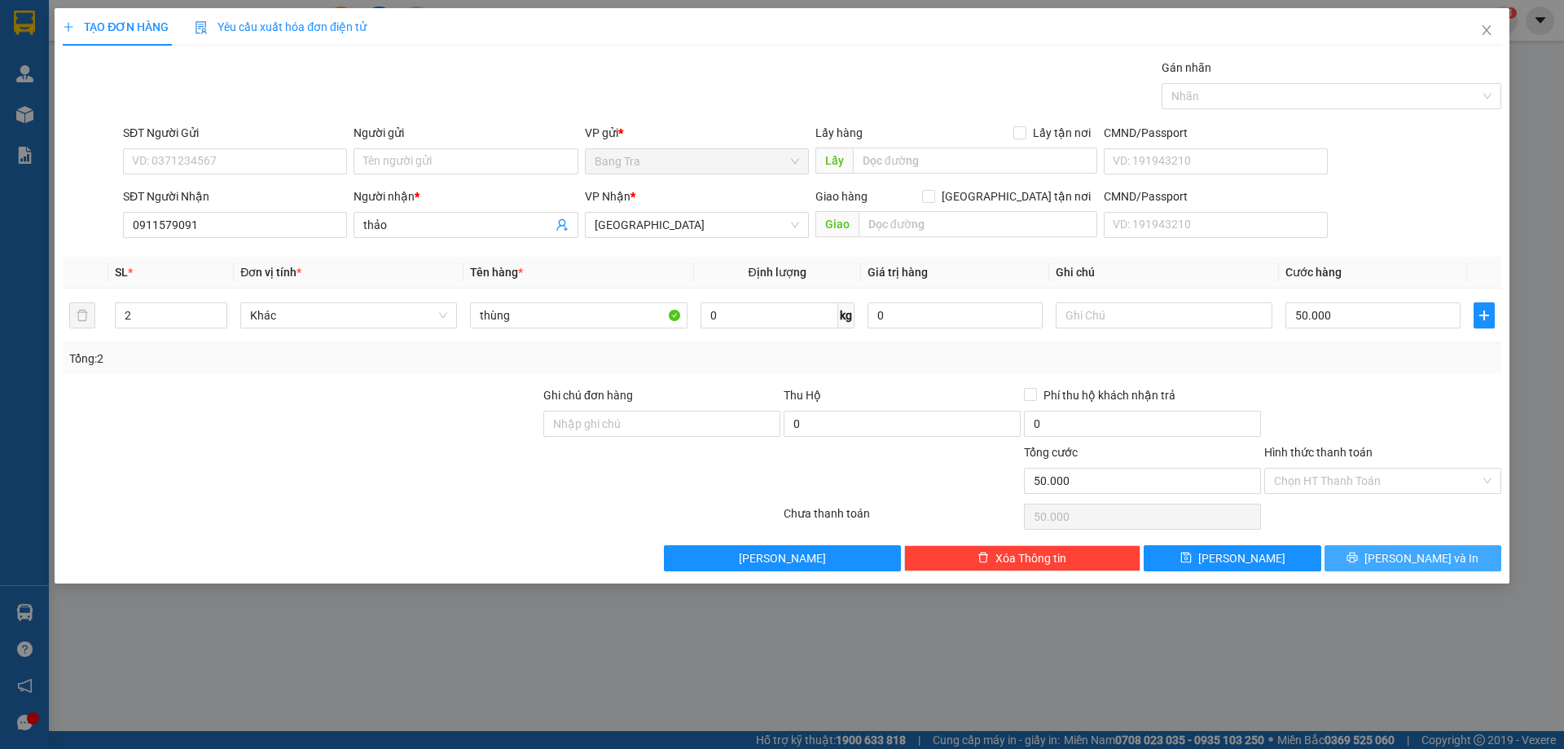
click at [1369, 550] on button "[PERSON_NAME] và In" at bounding box center [1413, 558] width 177 height 26
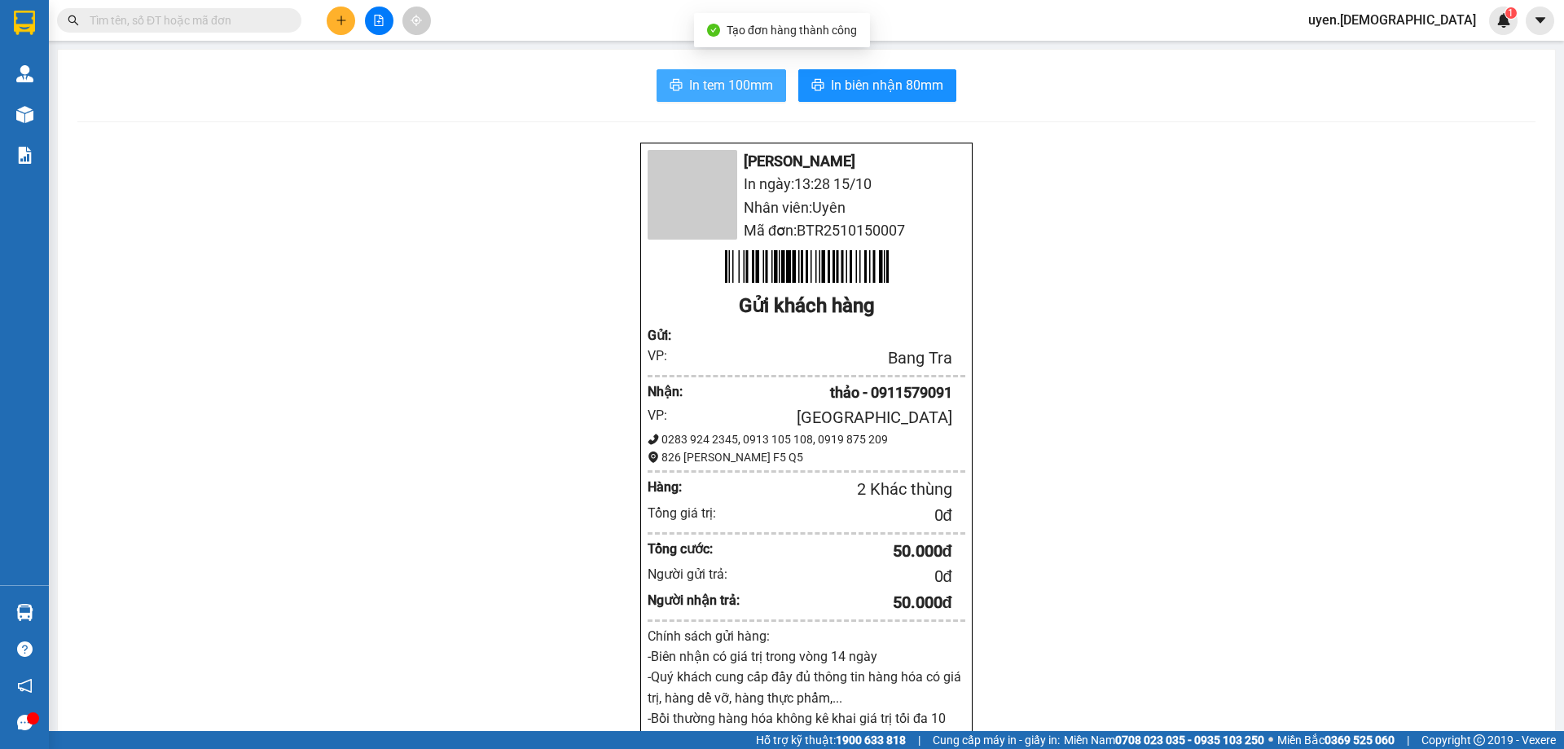
click at [681, 76] on button "In tem 100mm" at bounding box center [722, 85] width 130 height 33
click at [741, 84] on span "In tem 100mm" at bounding box center [731, 85] width 84 height 20
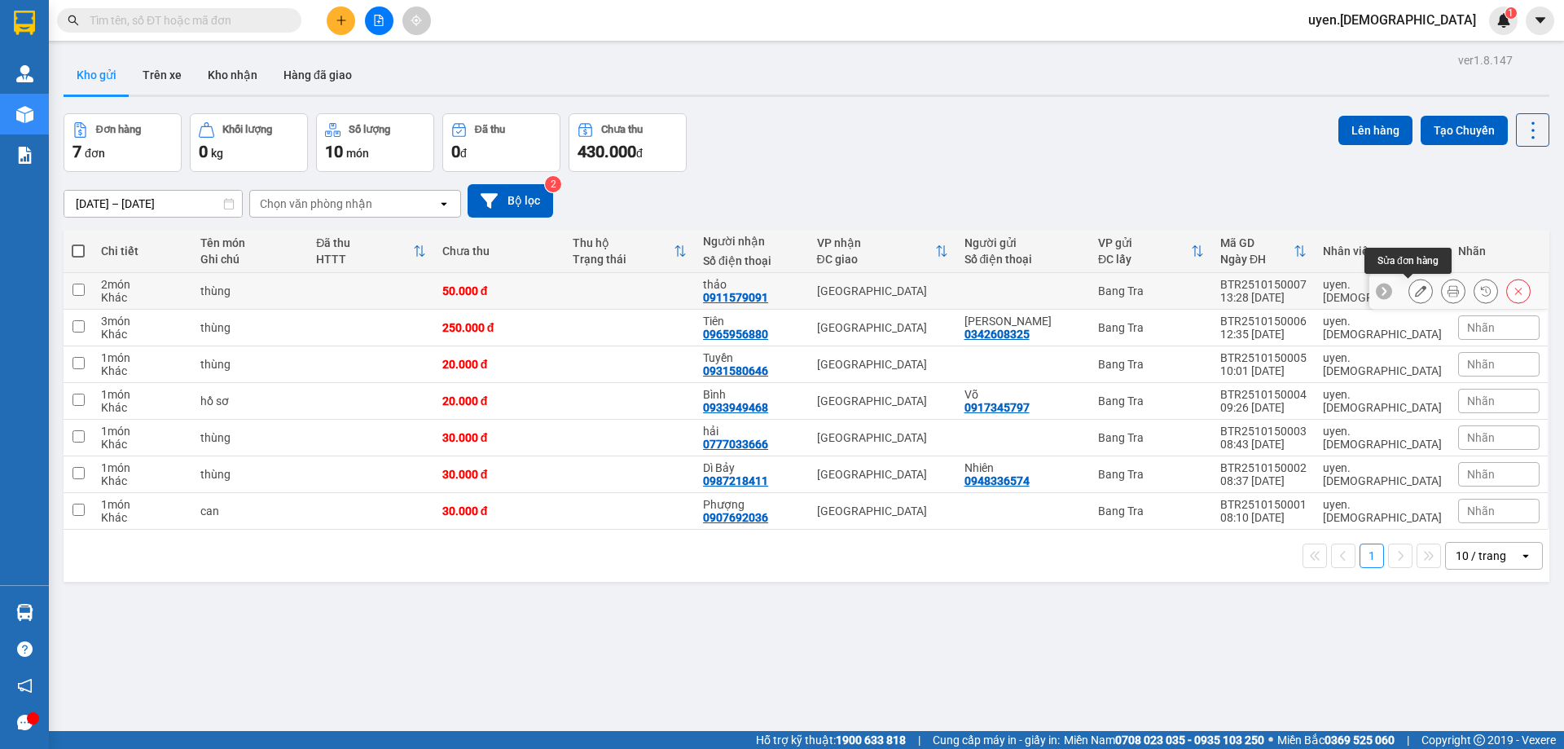
click at [1416, 293] on button at bounding box center [1420, 291] width 23 height 29
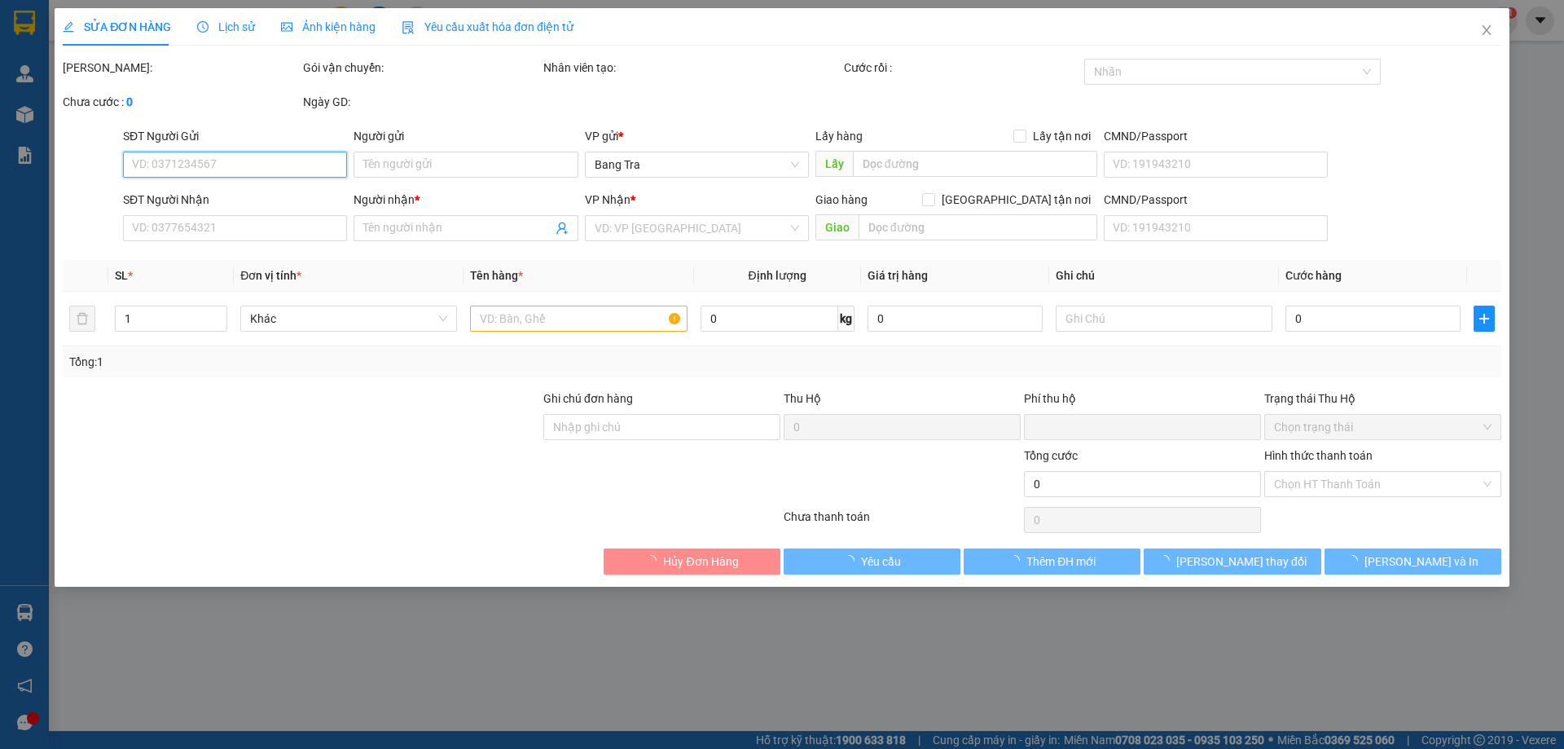
type input "0911579091"
type input "thảo"
type input "0"
type input "50.000"
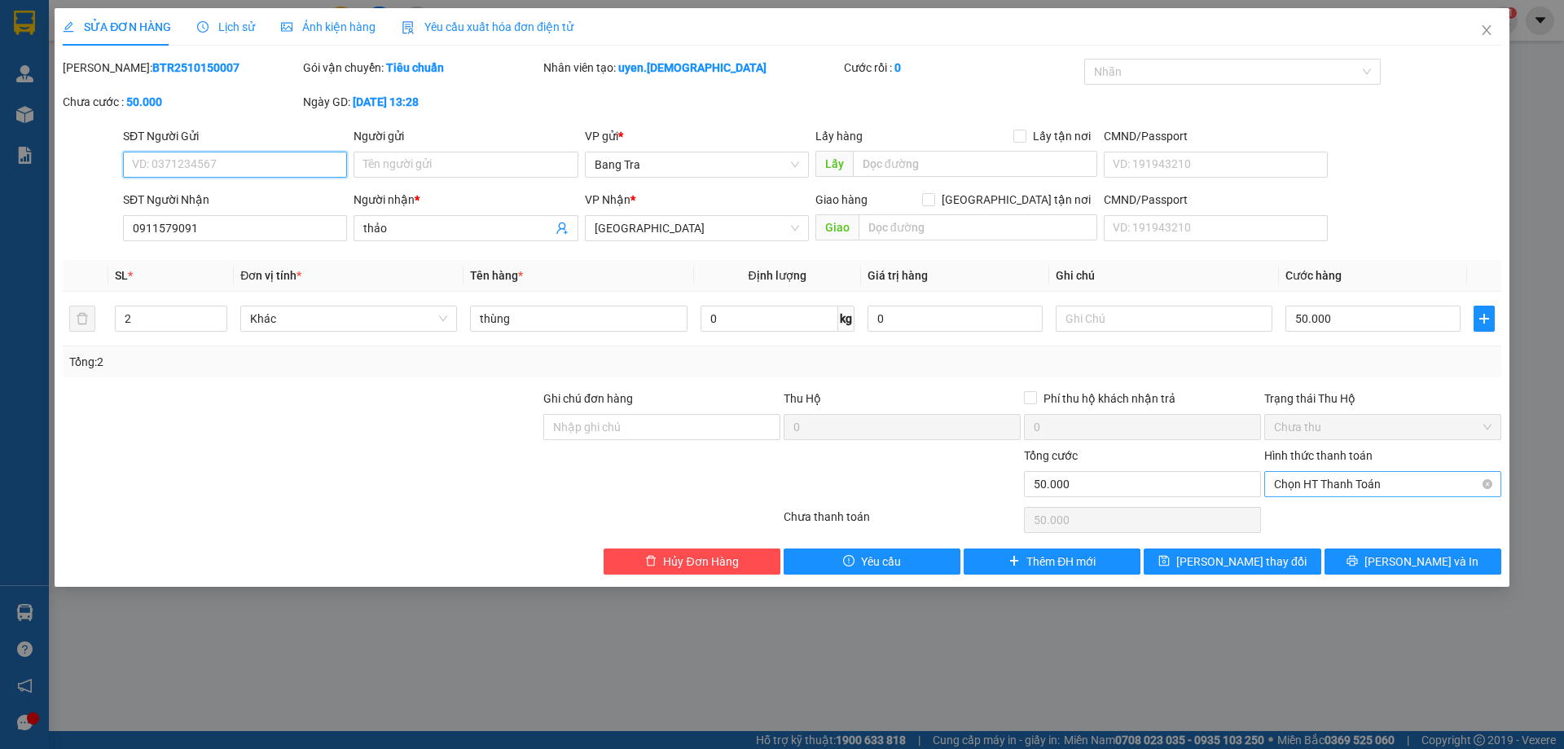
click at [1382, 490] on span "Chọn HT Thanh Toán" at bounding box center [1382, 484] width 217 height 24
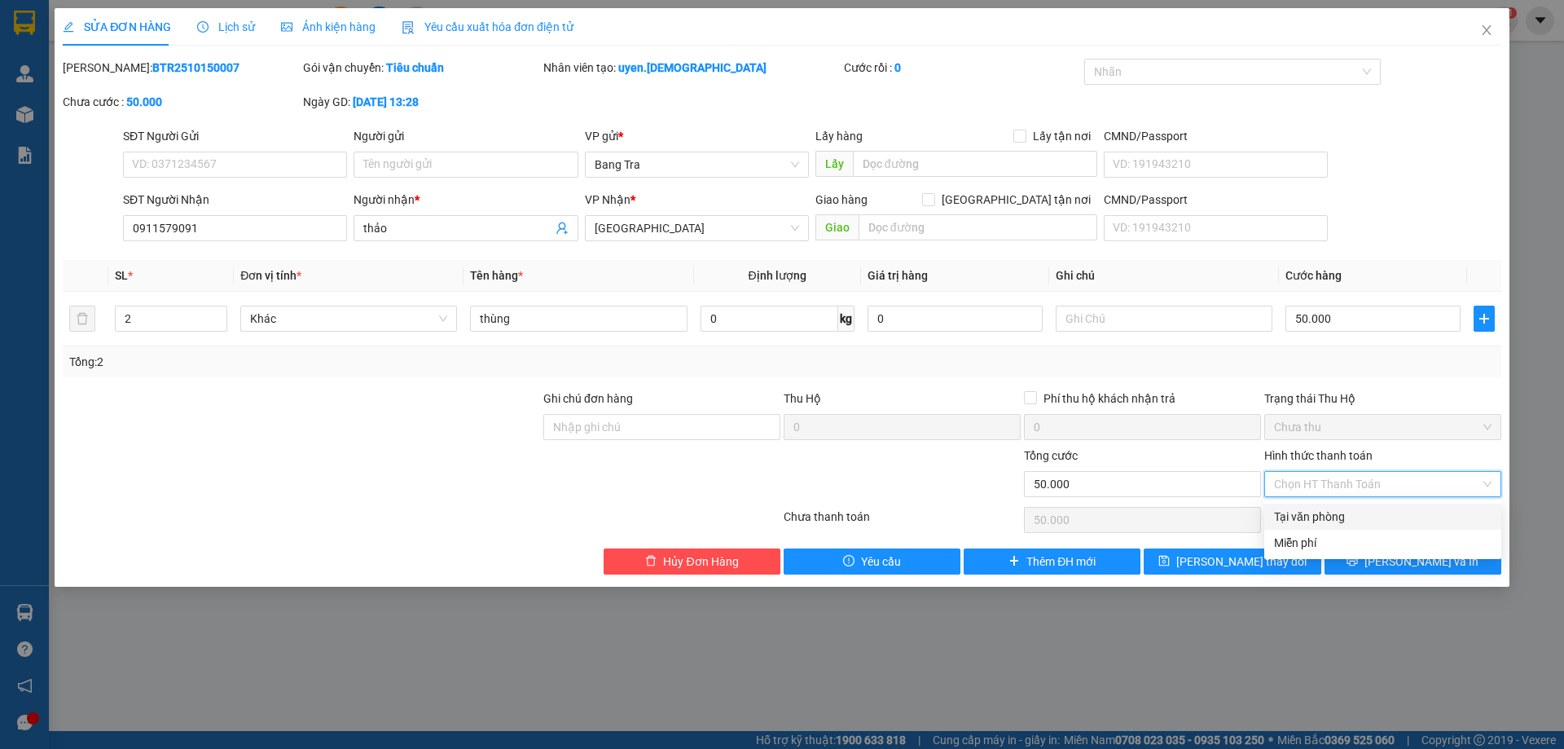
click at [1333, 519] on div "Tại văn phòng" at bounding box center [1382, 516] width 217 height 18
type input "0"
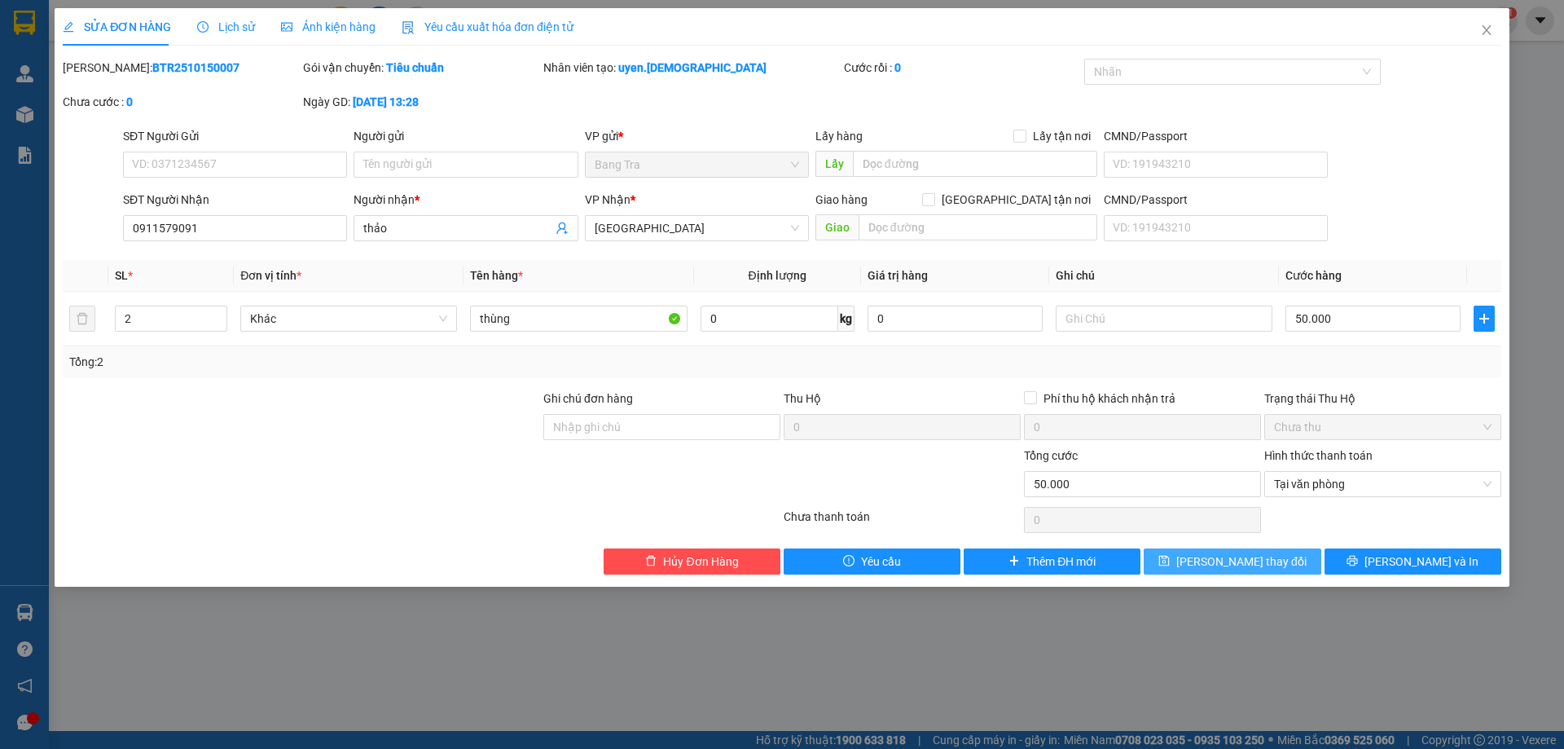
click at [1294, 565] on button "[PERSON_NAME] thay đổi" at bounding box center [1232, 561] width 177 height 26
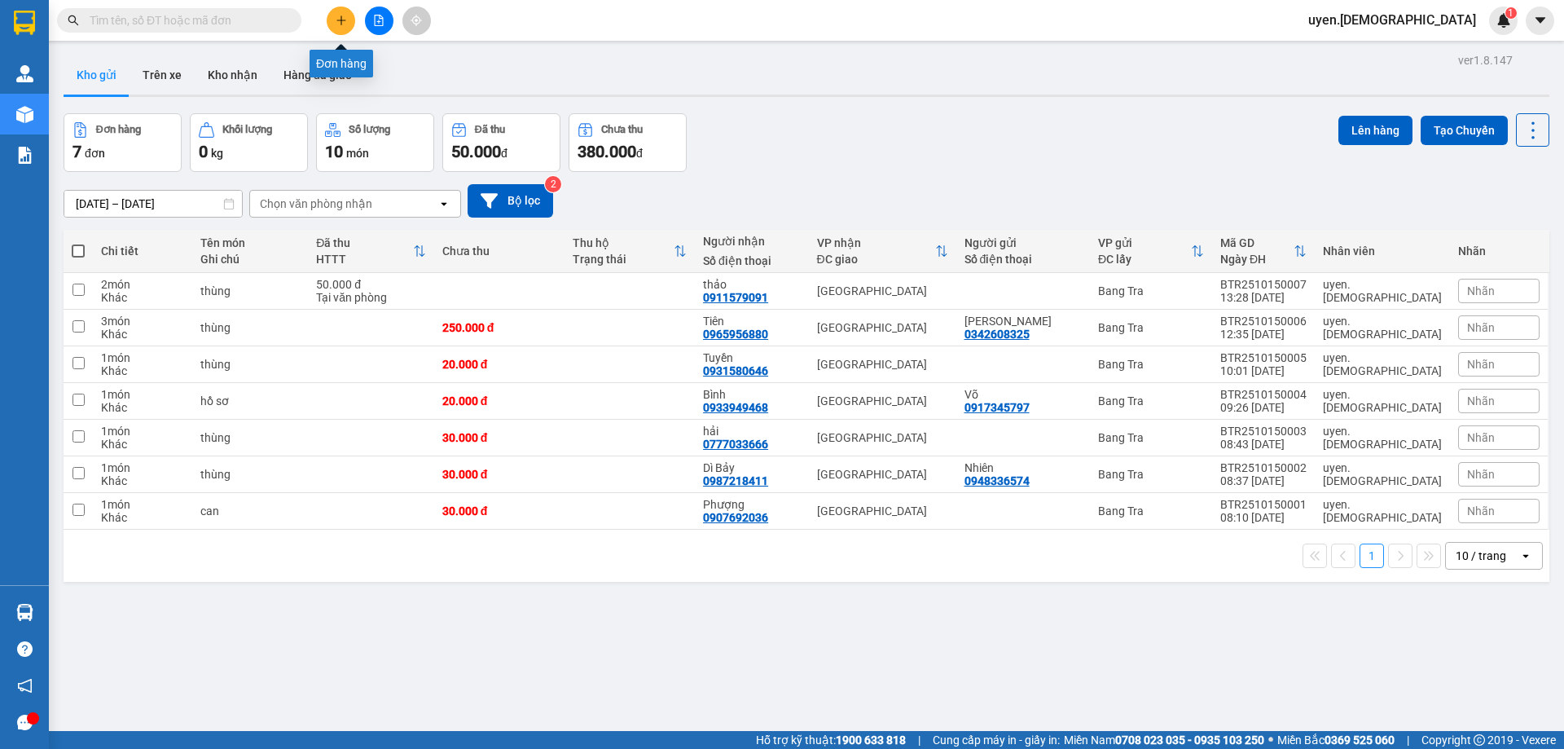
click at [347, 24] on button at bounding box center [341, 21] width 29 height 29
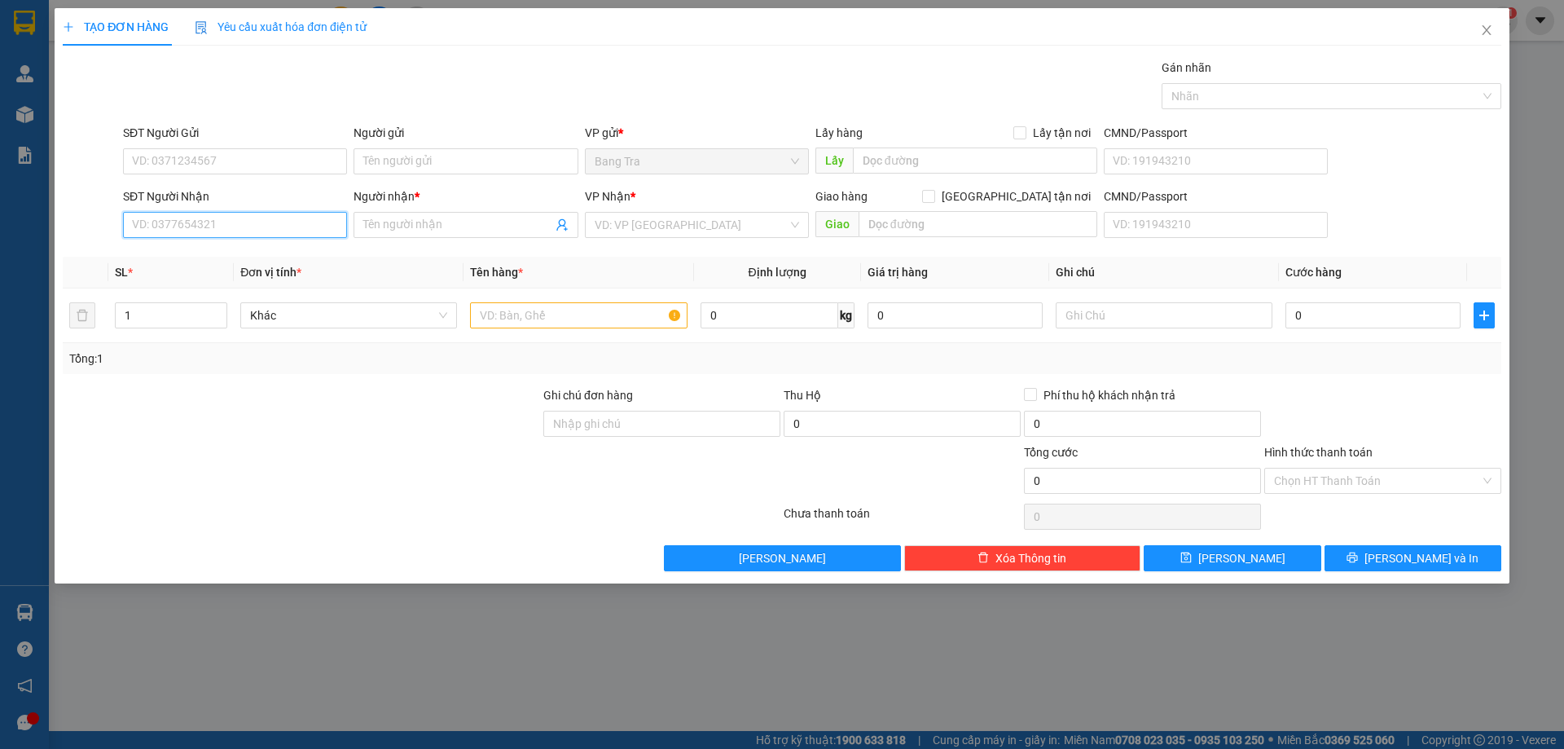
click at [197, 223] on input "SĐT Người Nhận" at bounding box center [235, 225] width 224 height 26
click at [255, 261] on div "0909544834 - [GEOGRAPHIC_DATA]" at bounding box center [235, 257] width 204 height 18
type input "0909544834"
type input "Minh"
type input "0909544834"
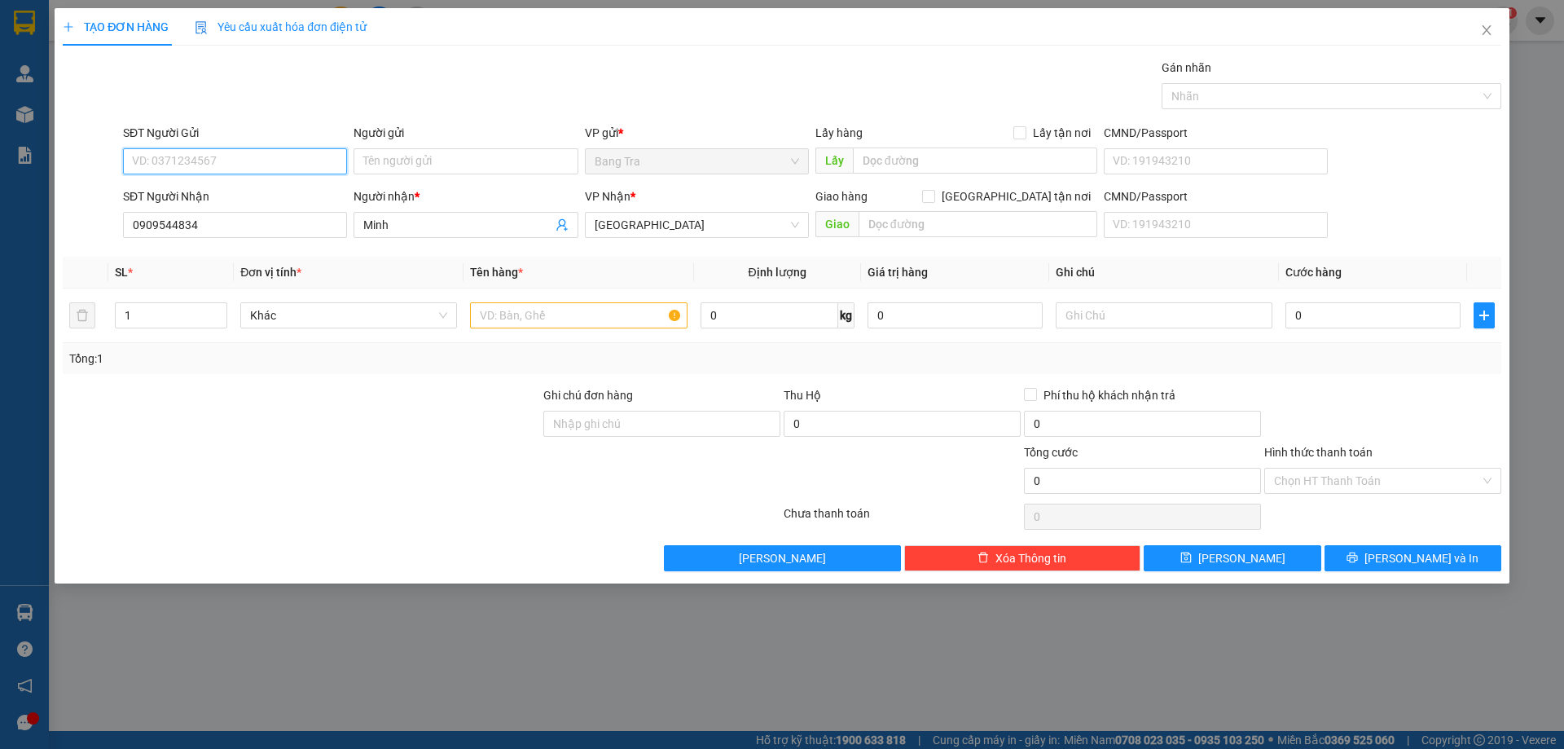
click at [218, 169] on input "SĐT Người Gửi" at bounding box center [235, 161] width 224 height 26
click at [499, 316] on input "text" at bounding box center [578, 315] width 217 height 26
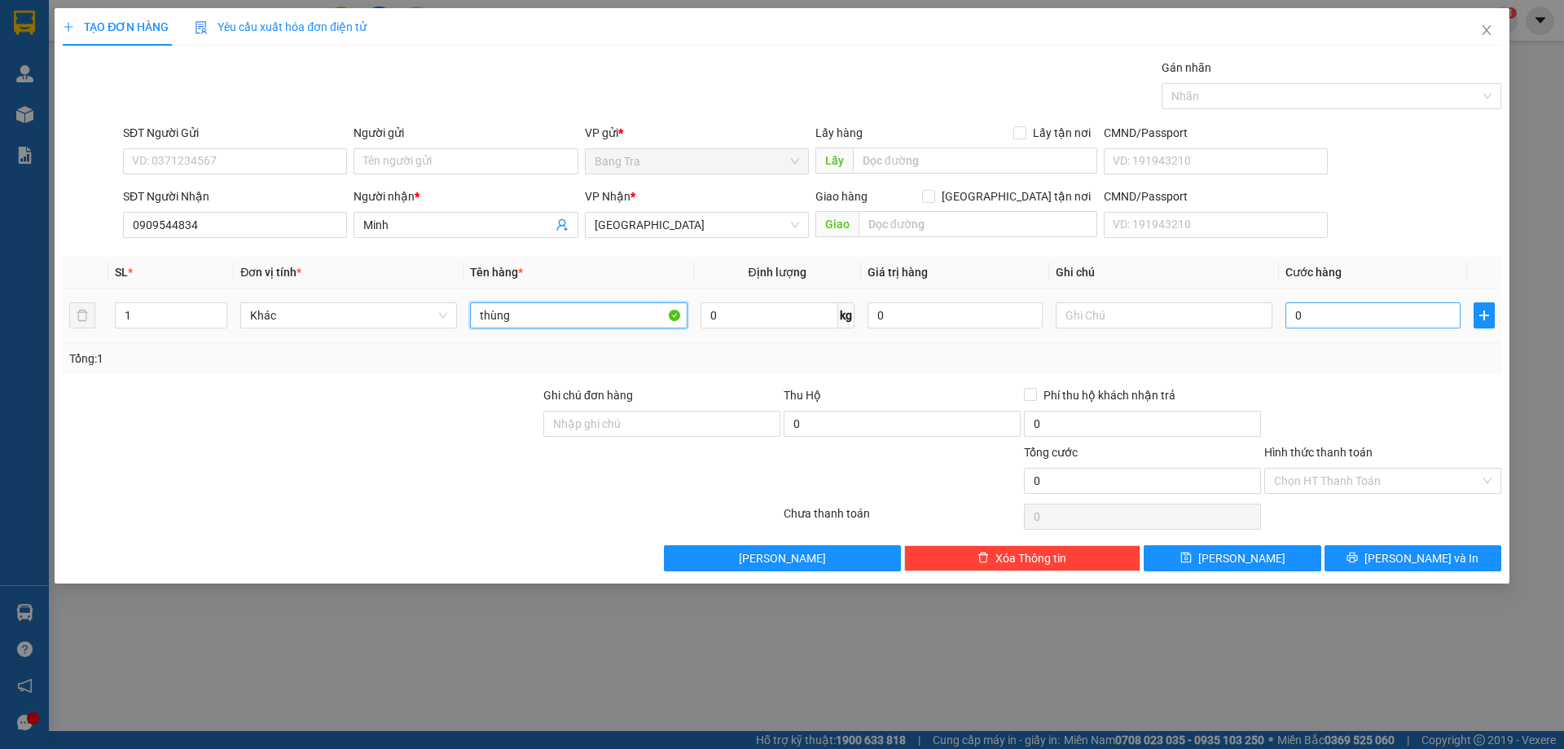
type input "thùng"
click at [1417, 306] on input "0" at bounding box center [1372, 315] width 175 height 26
type input "6"
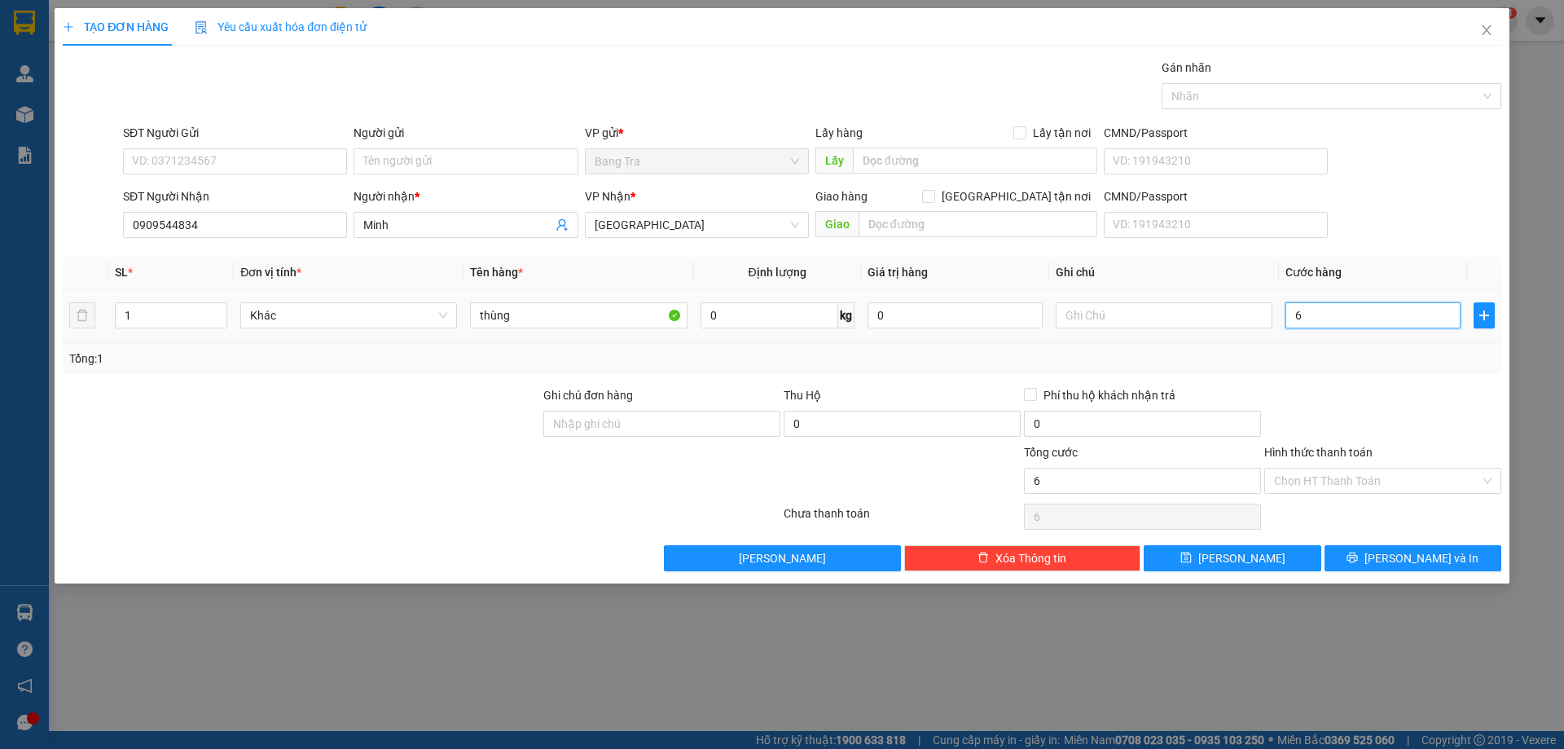
type input "60"
type input "60.000"
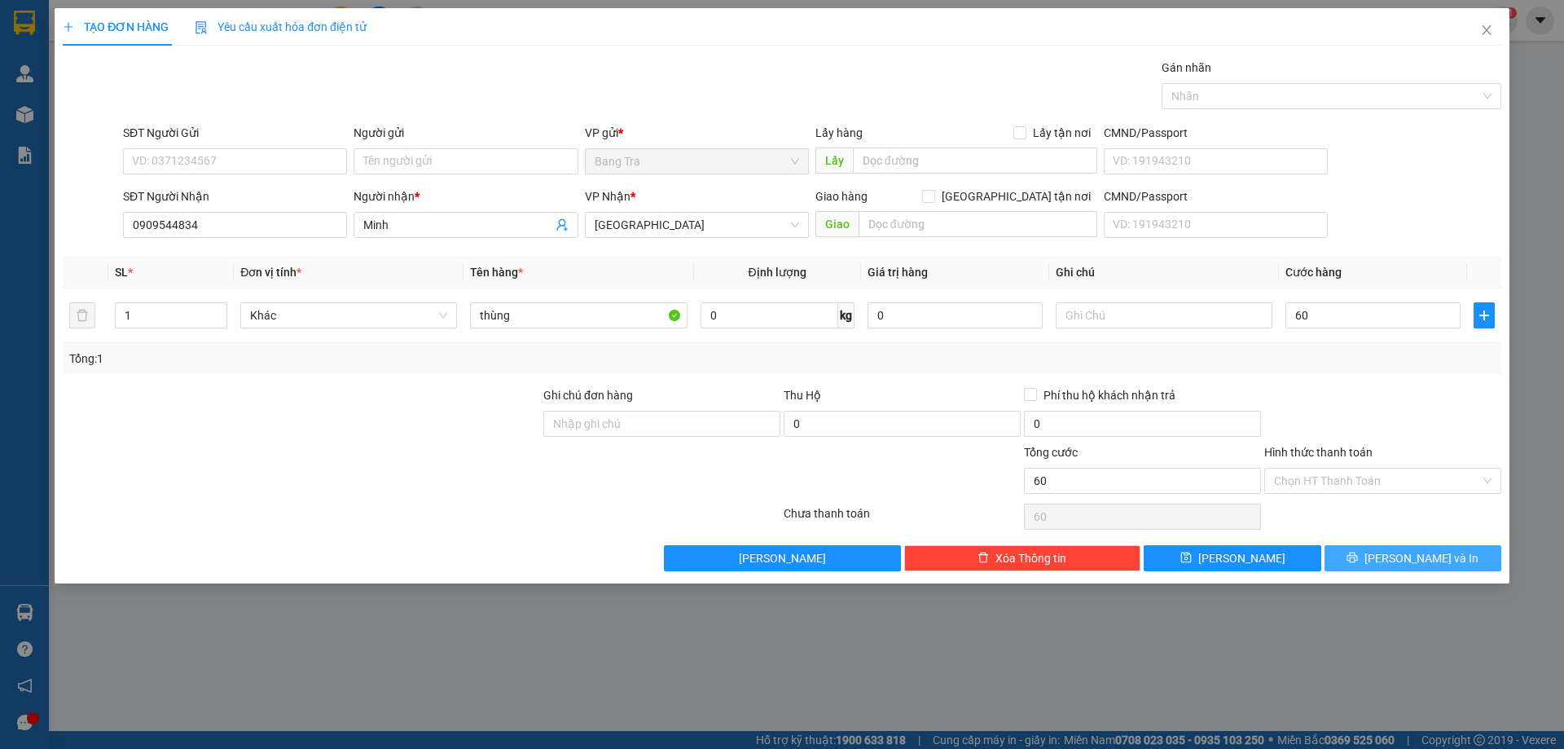
type input "60.000"
click at [1363, 566] on button "[PERSON_NAME] và In" at bounding box center [1413, 558] width 177 height 26
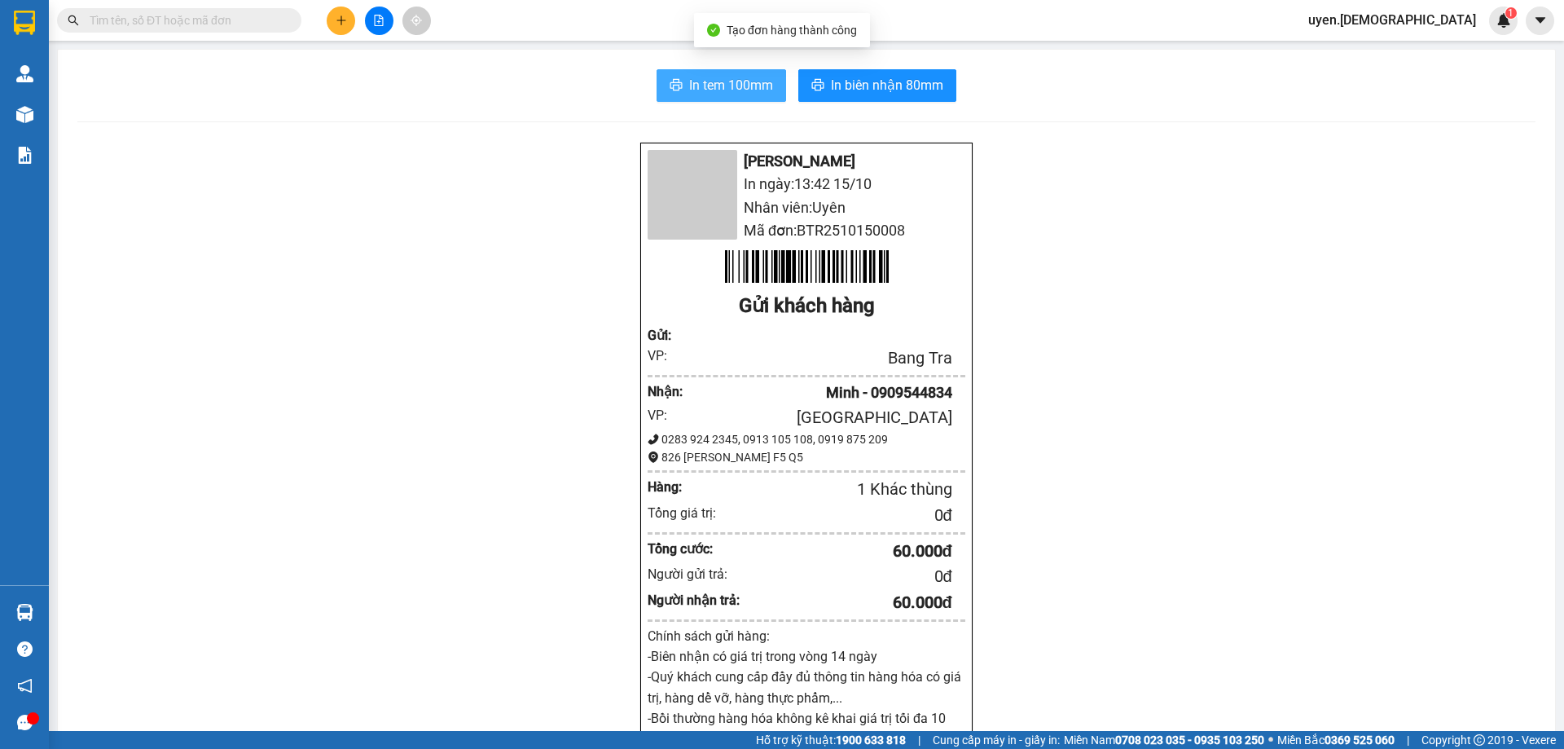
click at [726, 83] on span "In tem 100mm" at bounding box center [731, 85] width 84 height 20
